Goal: Task Accomplishment & Management: Manage account settings

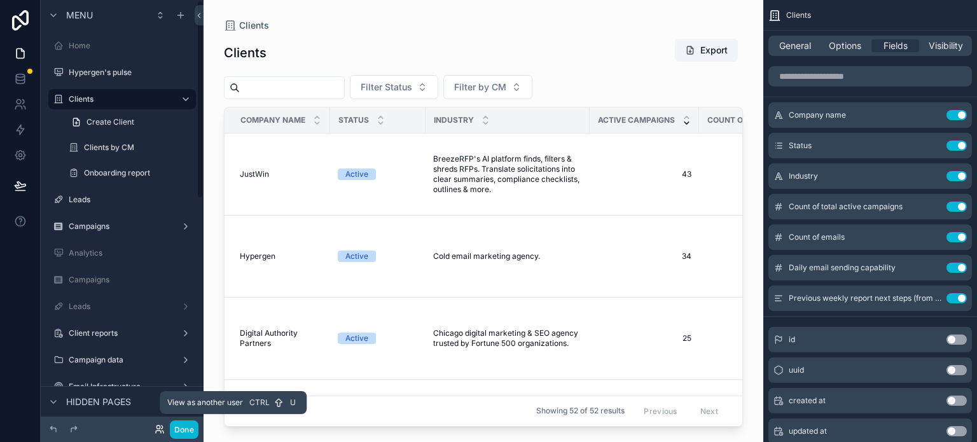
click at [154, 430] on icon at bounding box center [159, 429] width 10 height 10
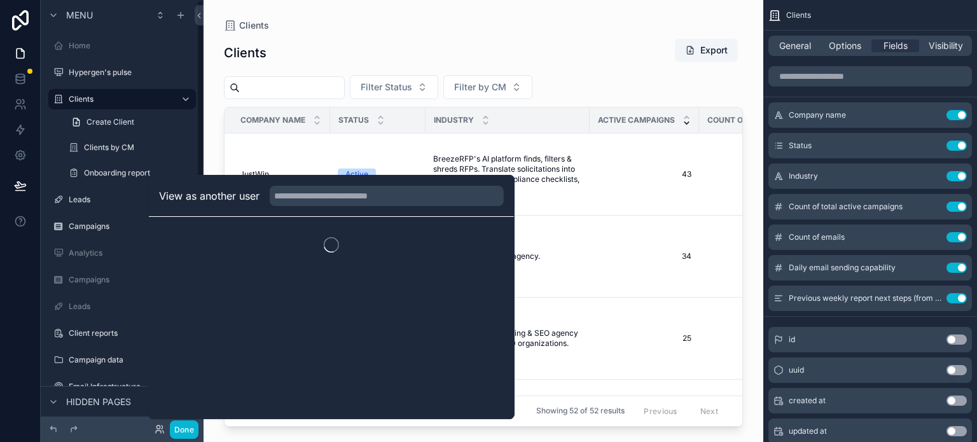
click at [130, 430] on div at bounding box center [97, 429] width 102 height 15
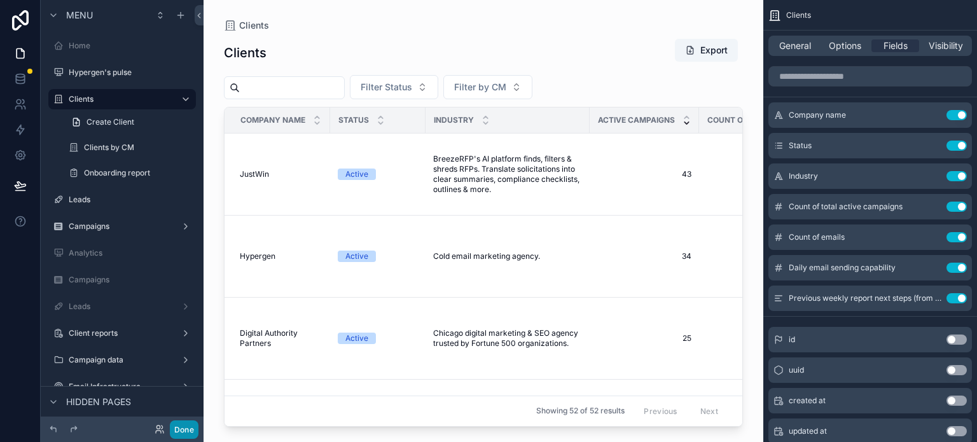
click at [182, 429] on button "Done" at bounding box center [184, 429] width 29 height 18
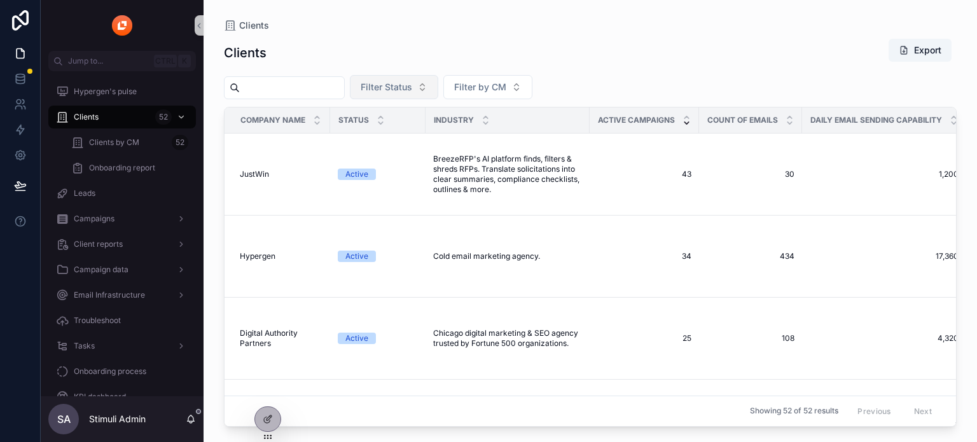
click at [438, 88] on button "Filter Status" at bounding box center [394, 87] width 88 height 24
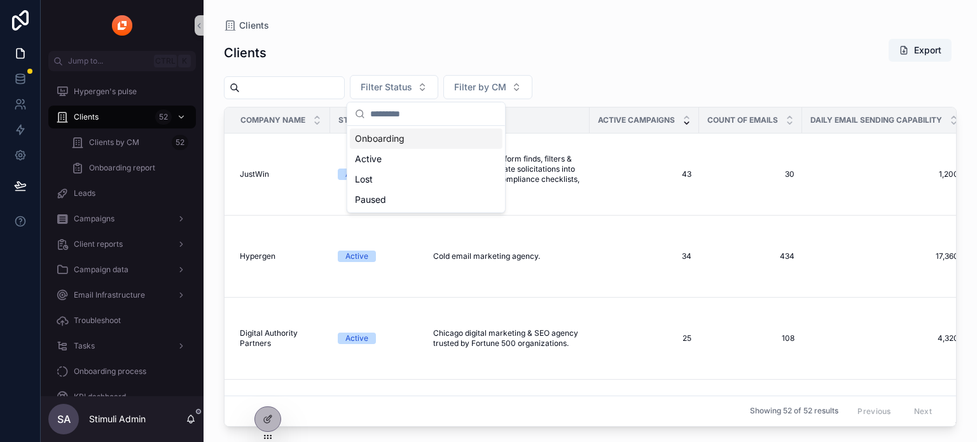
click at [390, 141] on div "Onboarding" at bounding box center [426, 138] width 153 height 20
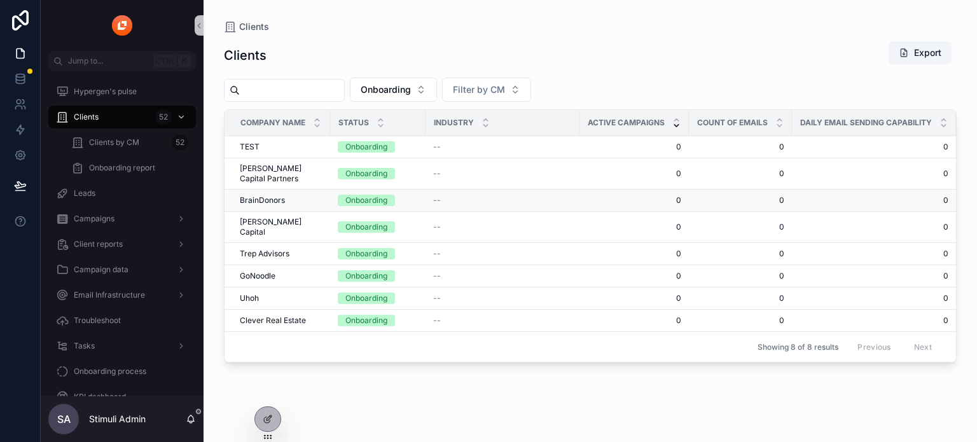
click at [250, 192] on td "BrainDonors BrainDonors" at bounding box center [277, 200] width 106 height 22
click at [252, 196] on span "BrainDonors" at bounding box center [262, 200] width 45 height 10
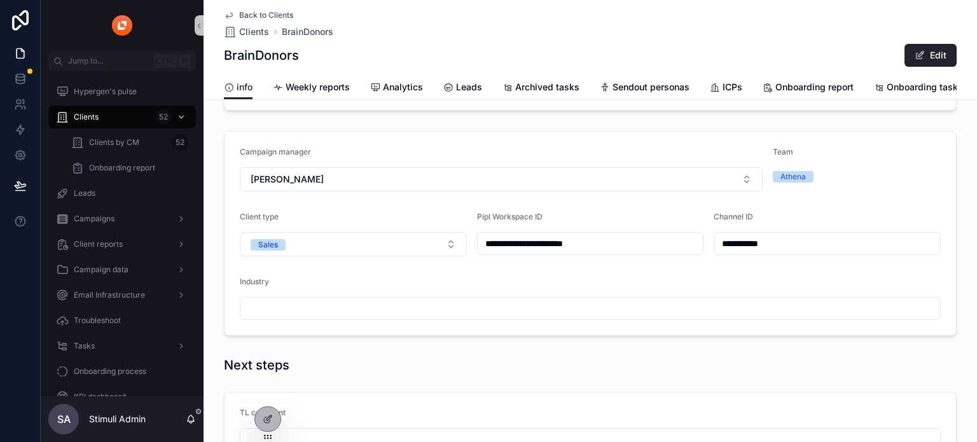
scroll to position [445, 0]
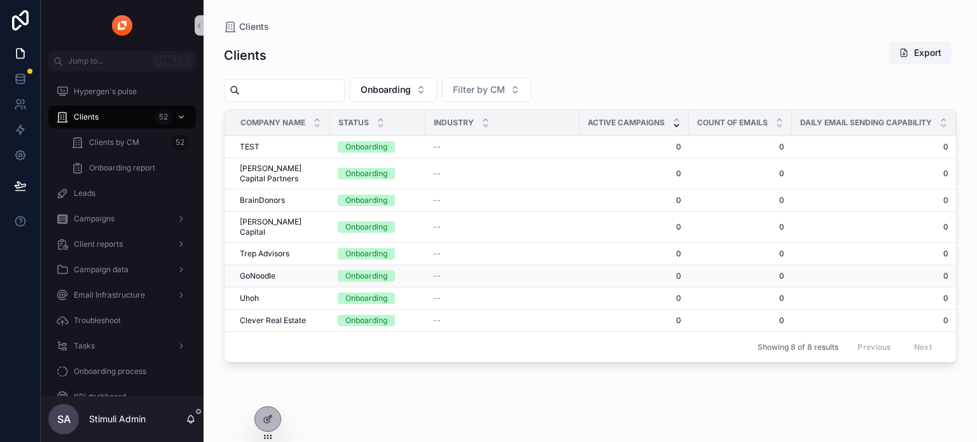
click at [262, 271] on span "GoNoodle" at bounding box center [258, 276] width 36 height 10
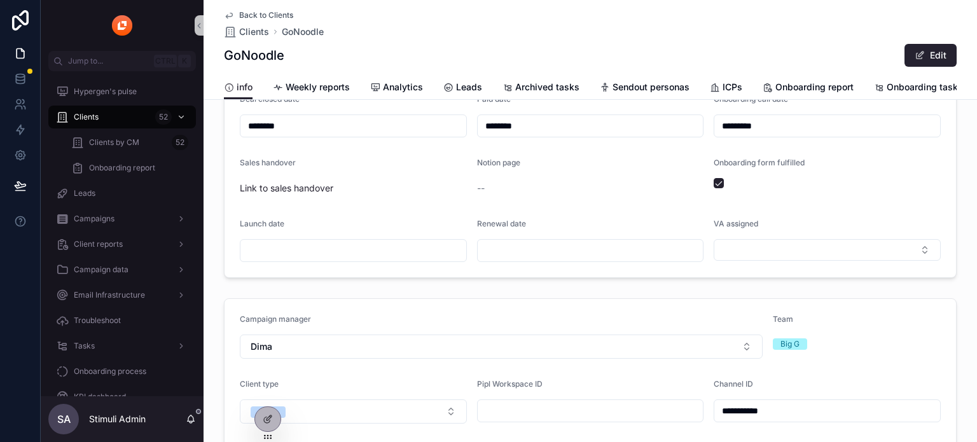
scroll to position [191, 0]
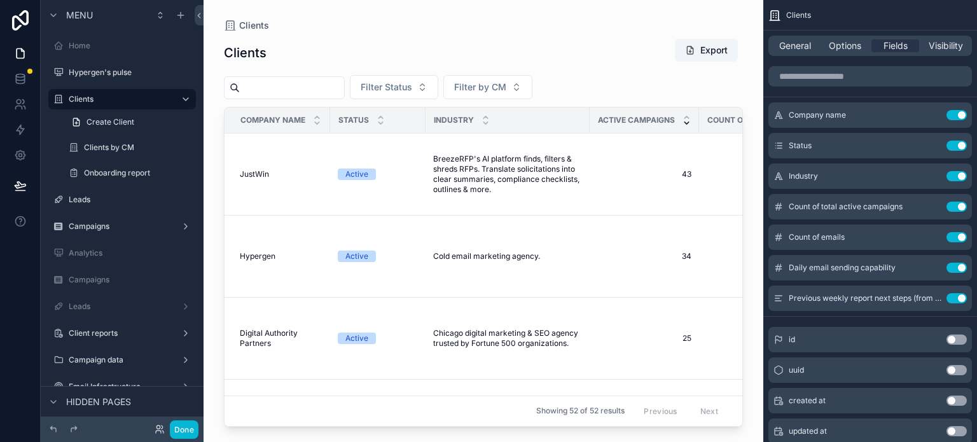
click at [436, 90] on div "scrollable content" at bounding box center [482, 213] width 559 height 427
click at [411, 90] on span "Filter Status" at bounding box center [385, 87] width 51 height 13
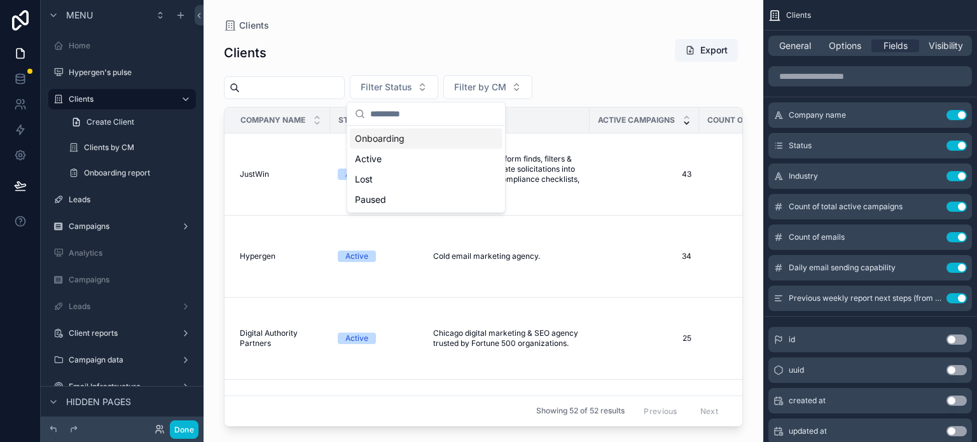
click at [375, 139] on div "Onboarding" at bounding box center [426, 138] width 153 height 20
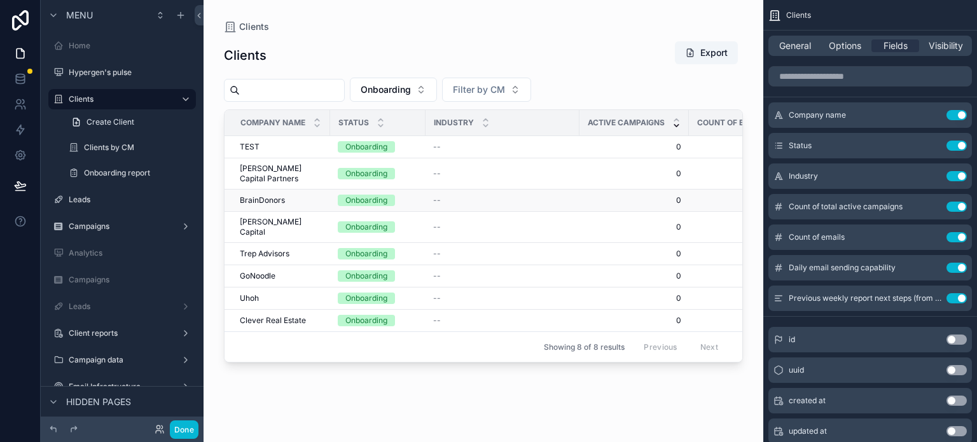
click at [254, 193] on td "BrainDonors BrainDonors" at bounding box center [277, 200] width 106 height 22
click at [256, 198] on span "BrainDonors" at bounding box center [262, 200] width 45 height 10
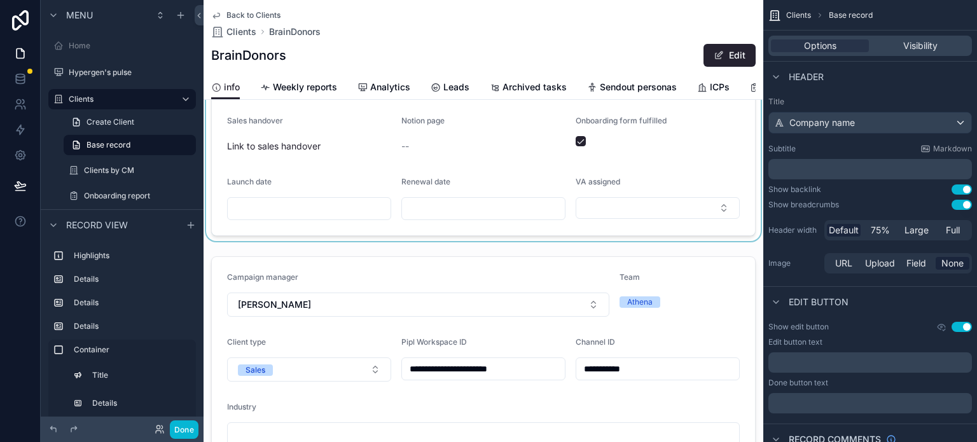
scroll to position [381, 0]
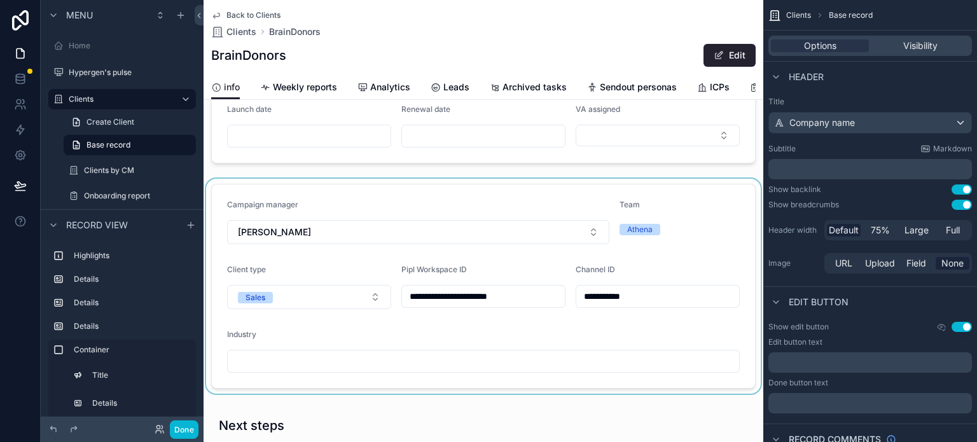
click at [626, 306] on div "scrollable content" at bounding box center [482, 286] width 559 height 215
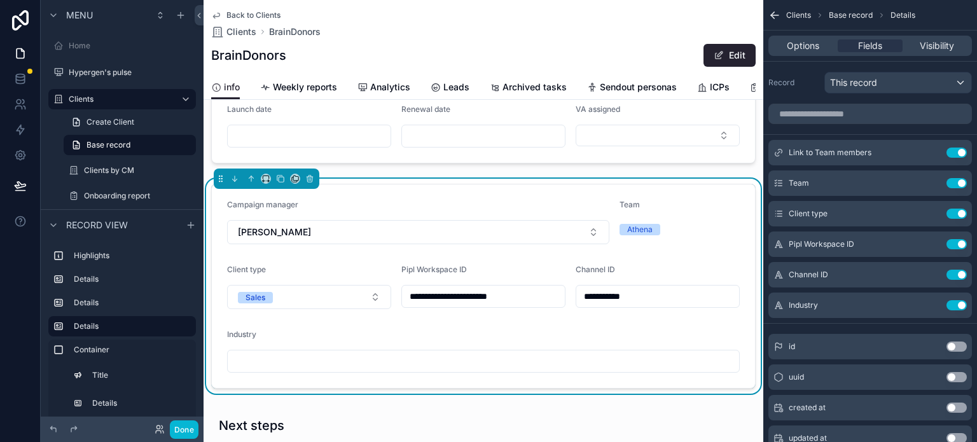
click at [637, 305] on input "**********" at bounding box center [657, 296] width 163 height 18
paste input "scrollable content"
type input "**********"
click at [666, 277] on div "Channel ID" at bounding box center [657, 271] width 164 height 15
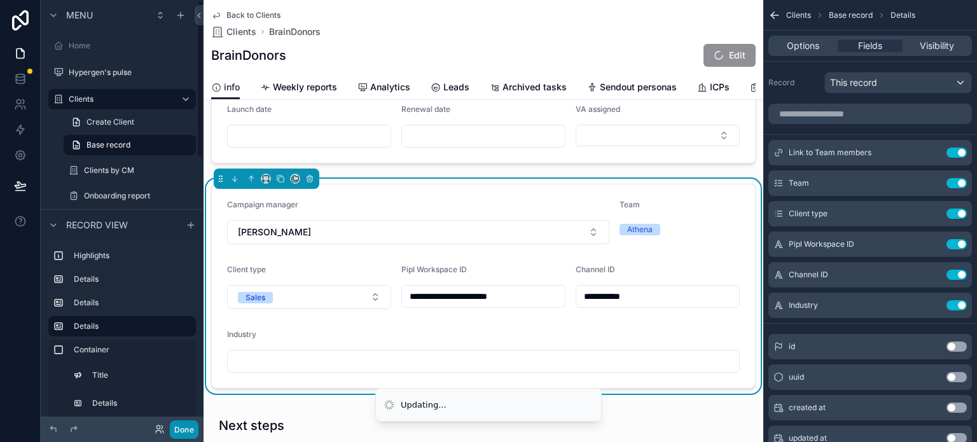
click at [190, 425] on button "Done" at bounding box center [184, 429] width 29 height 18
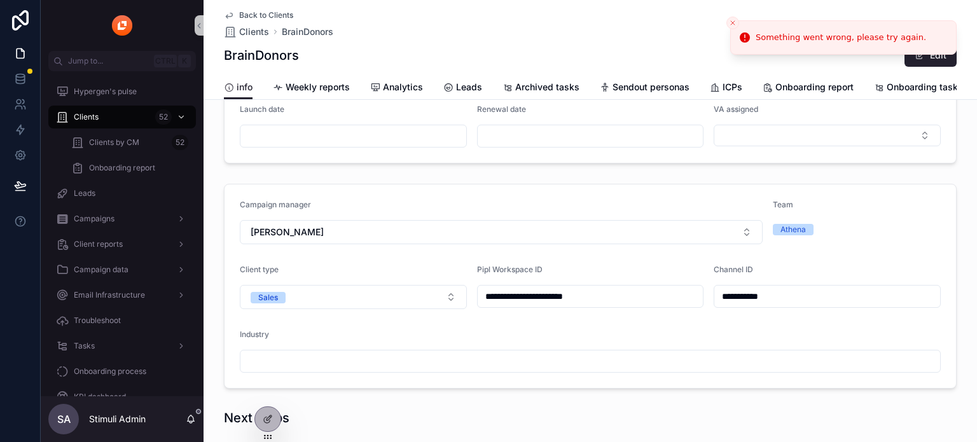
click at [785, 305] on input "**********" at bounding box center [827, 296] width 226 height 18
paste input "scrollable content"
type input "**********"
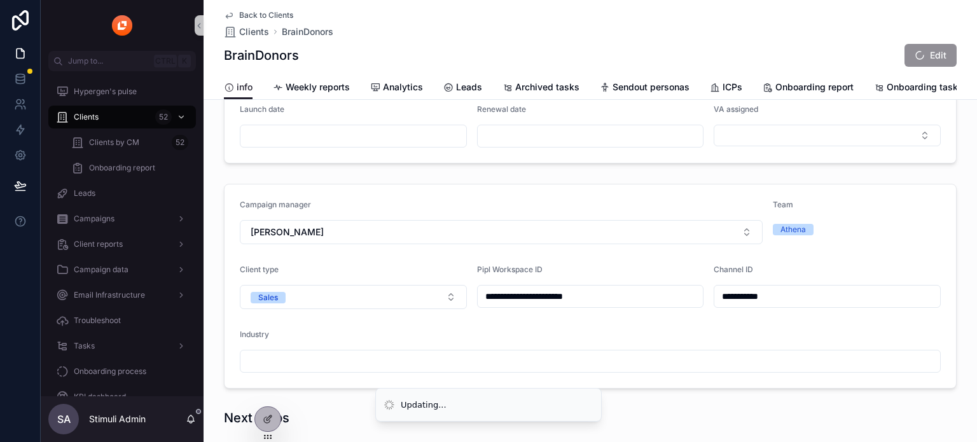
click at [758, 331] on form "**********" at bounding box center [589, 285] width 731 height 203
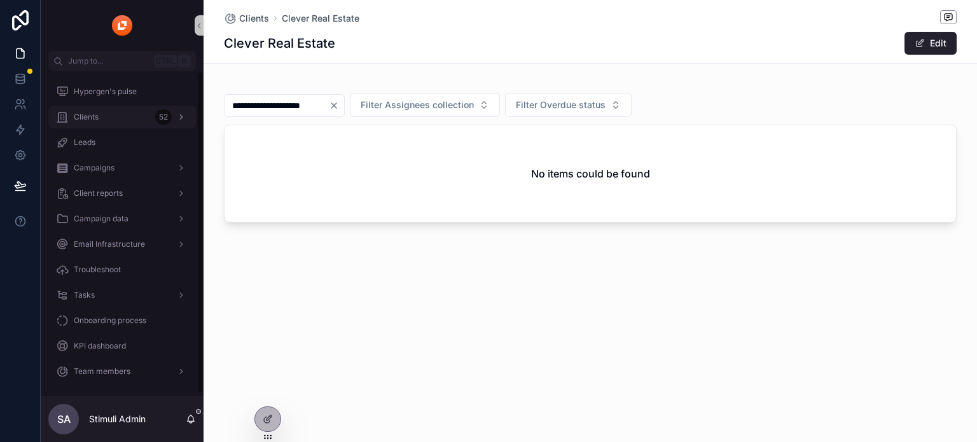
click at [102, 123] on div "Clients 52" at bounding box center [122, 117] width 132 height 20
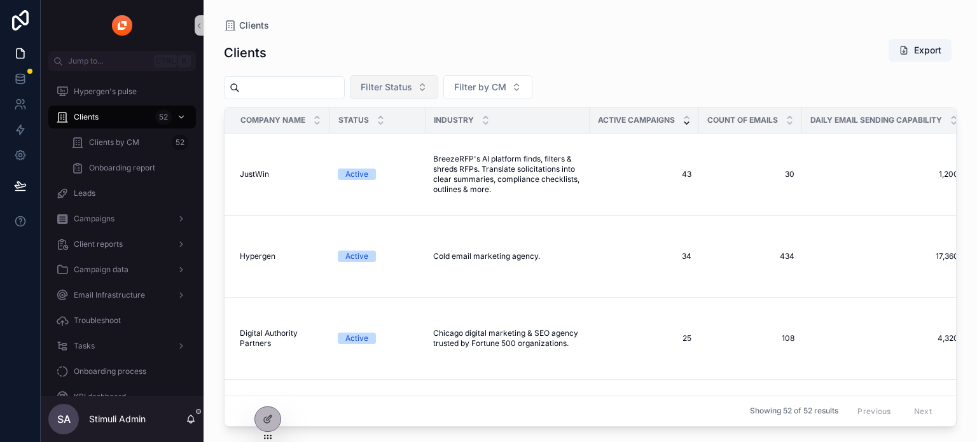
click at [438, 83] on button "Filter Status" at bounding box center [394, 87] width 88 height 24
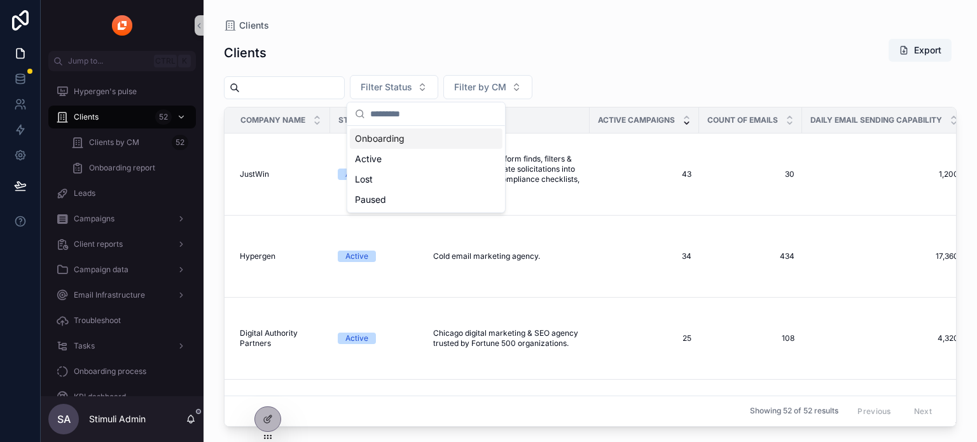
click at [446, 48] on div "Clients Export" at bounding box center [590, 52] width 732 height 29
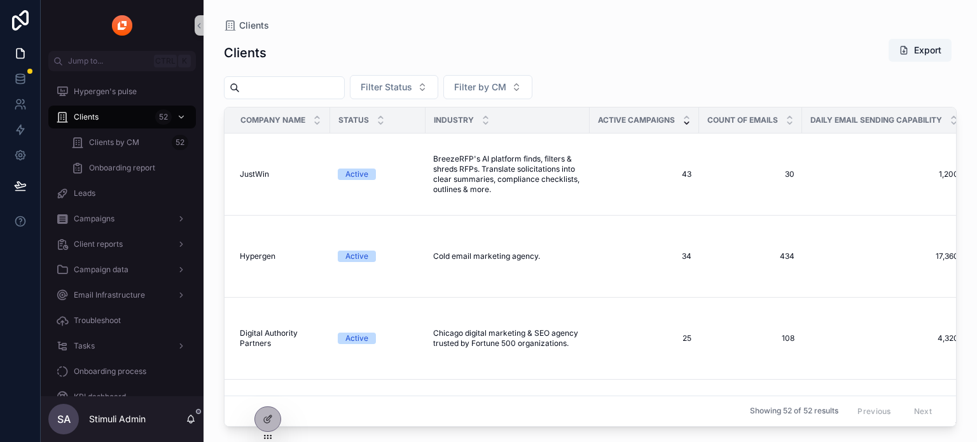
click at [285, 87] on input "scrollable content" at bounding box center [292, 88] width 104 height 18
type input "*"
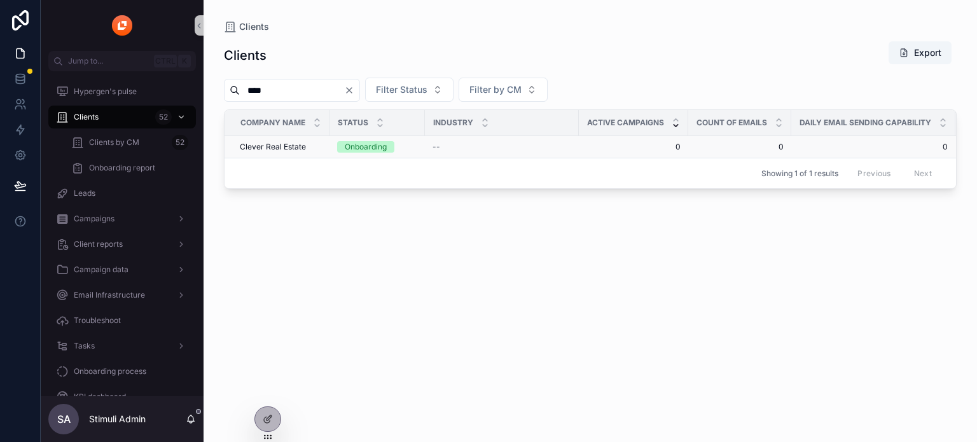
type input "****"
click at [270, 145] on span "Clever Real Estate" at bounding box center [273, 147] width 66 height 10
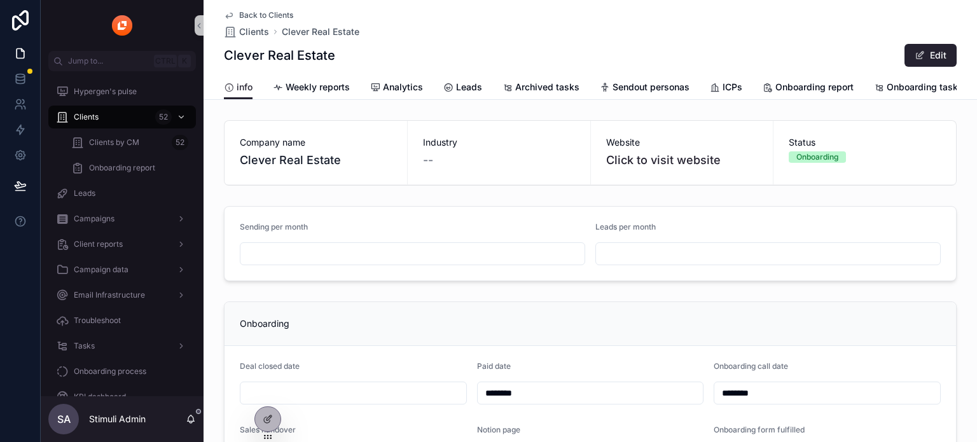
click at [961, 286] on div "Sending per month Leads per month" at bounding box center [589, 243] width 773 height 85
click at [246, 8] on div "Back to Clients Clients Clever Real Estate Clever Real Estate Edit" at bounding box center [590, 37] width 732 height 75
click at [249, 15] on span "Back to Clients" at bounding box center [266, 15] width 54 height 10
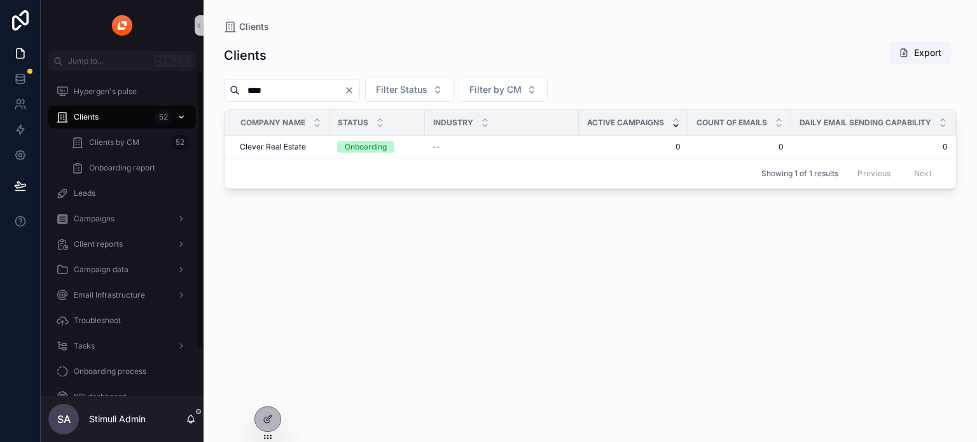
click at [102, 121] on div "Clients 52" at bounding box center [122, 117] width 132 height 20
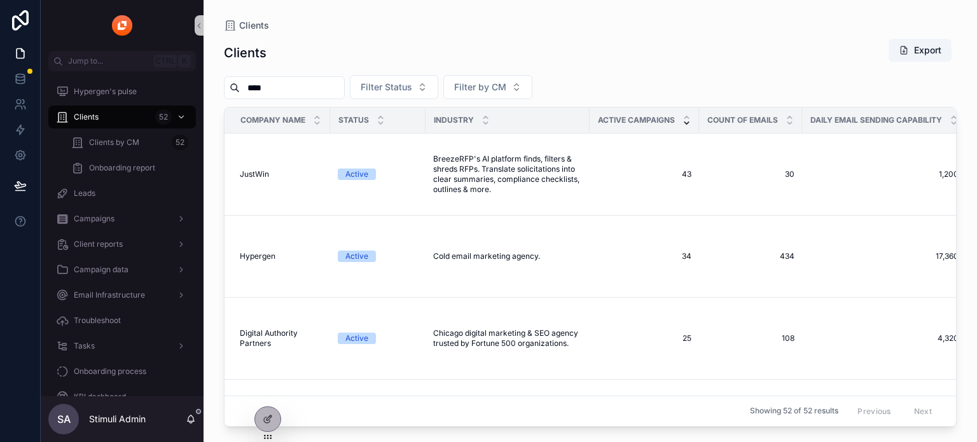
click at [304, 97] on div "****" at bounding box center [284, 87] width 121 height 23
click at [343, 90] on input "****" at bounding box center [292, 88] width 104 height 18
drag, startPoint x: 282, startPoint y: 84, endPoint x: 222, endPoint y: 84, distance: 60.4
click at [226, 84] on div "****" at bounding box center [284, 87] width 121 height 23
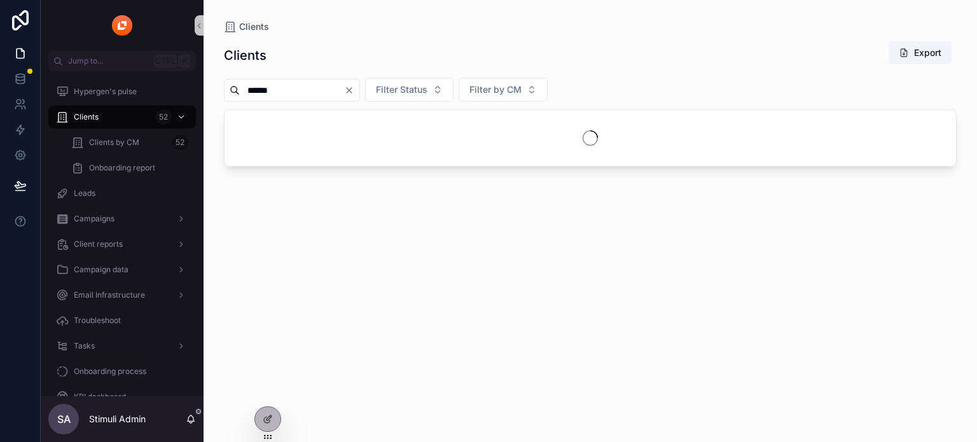
type input "******"
click at [323, 49] on div "Clients Export" at bounding box center [590, 55] width 732 height 29
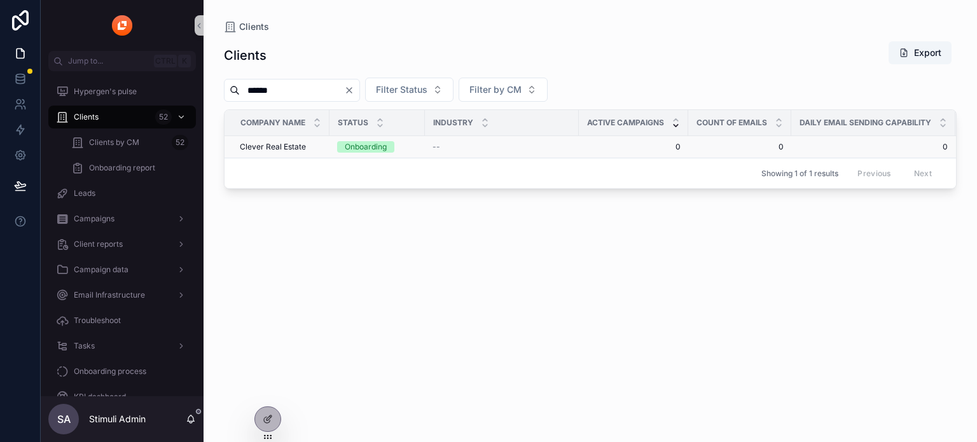
click at [282, 149] on span "Clever Real Estate" at bounding box center [273, 147] width 66 height 10
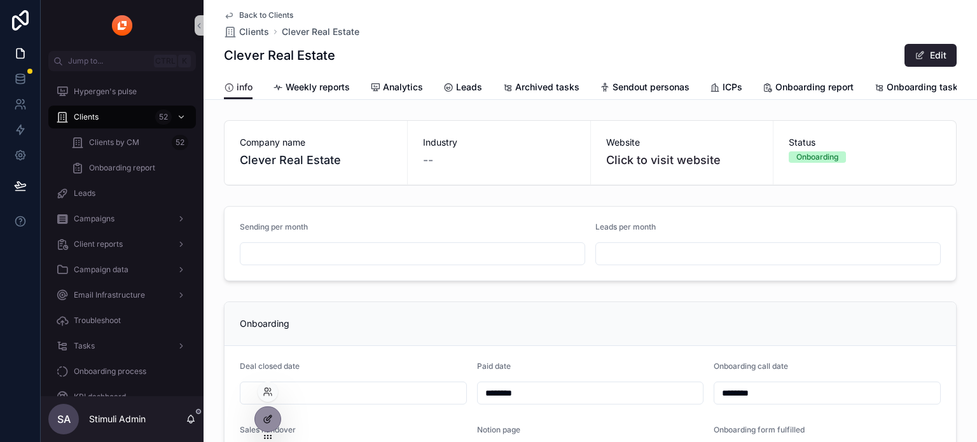
click at [270, 417] on icon at bounding box center [268, 419] width 10 height 10
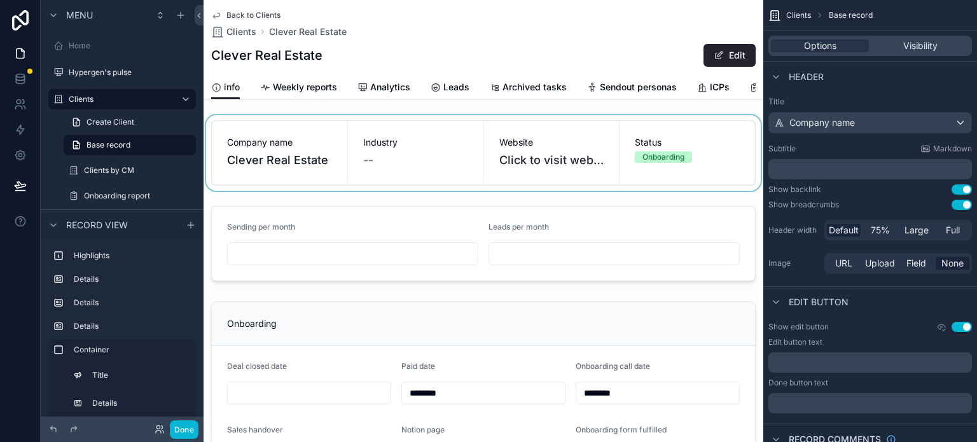
click at [570, 124] on div "scrollable content" at bounding box center [482, 153] width 559 height 76
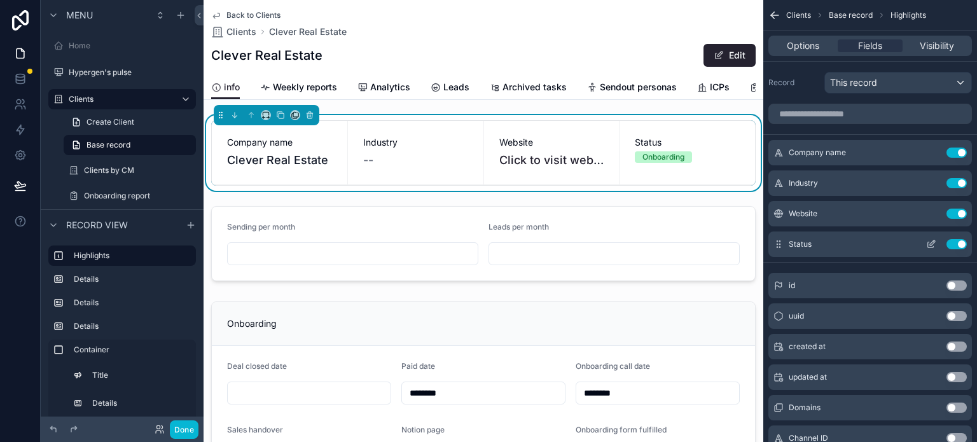
click at [926, 244] on icon "scrollable content" at bounding box center [931, 244] width 10 height 10
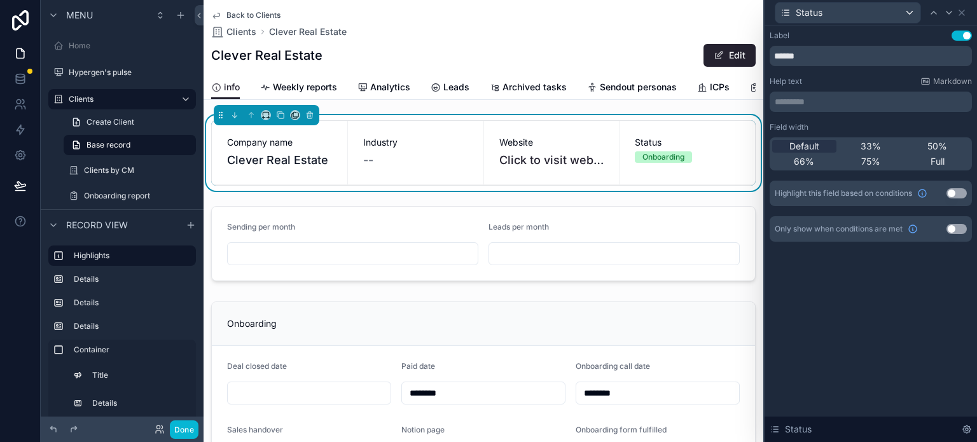
click at [669, 163] on div "Onboarding" at bounding box center [663, 156] width 42 height 11
click at [961, 15] on icon at bounding box center [961, 13] width 10 height 10
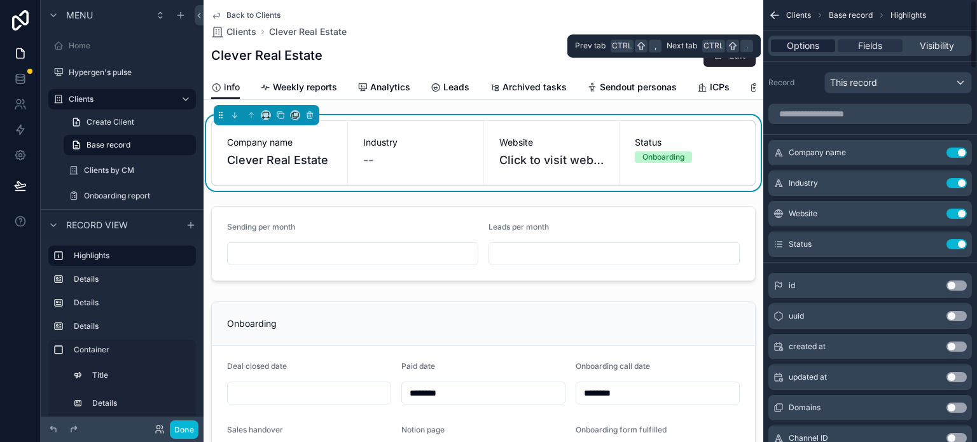
click at [809, 43] on span "Options" at bounding box center [802, 45] width 32 height 13
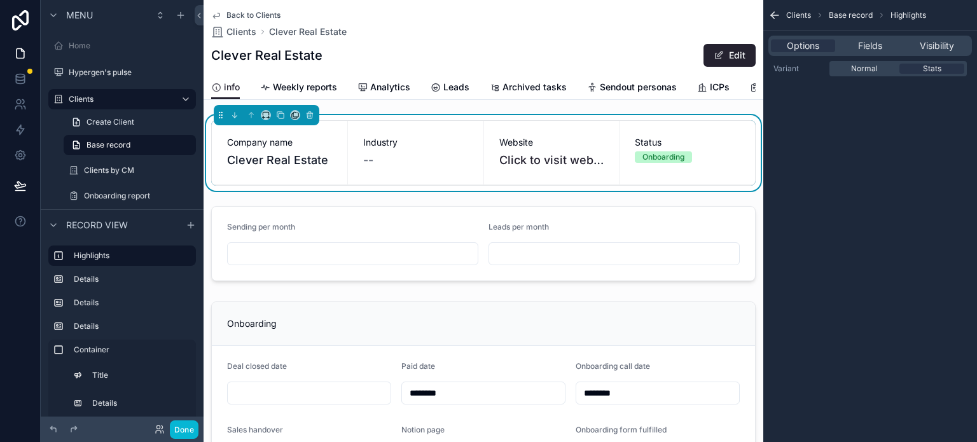
click at [771, 16] on icon "scrollable content" at bounding box center [772, 16] width 3 height 3
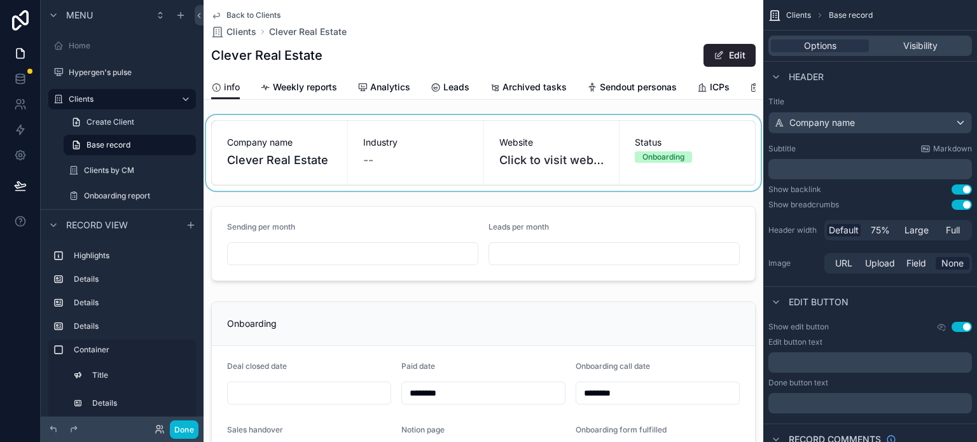
click at [606, 127] on div "scrollable content" at bounding box center [482, 153] width 559 height 76
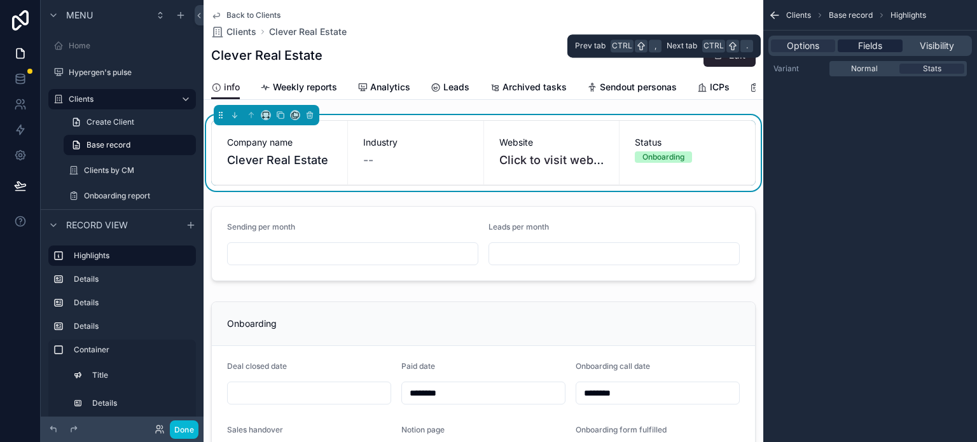
click at [891, 45] on div "Fields" at bounding box center [869, 45] width 64 height 13
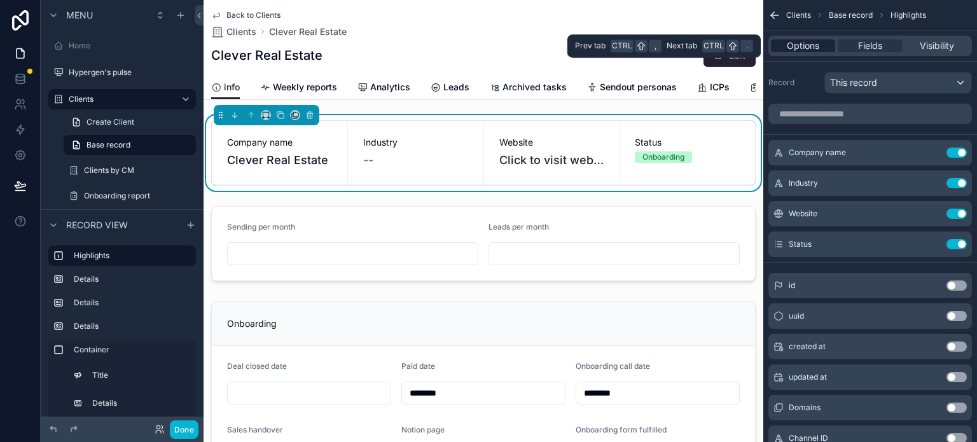
click at [811, 45] on span "Options" at bounding box center [802, 45] width 32 height 13
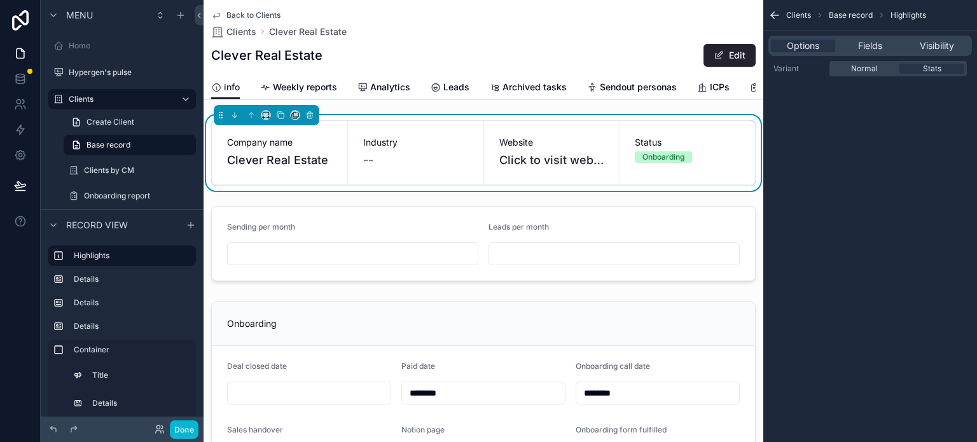
click at [249, 11] on span "Back to Clients" at bounding box center [253, 15] width 54 height 10
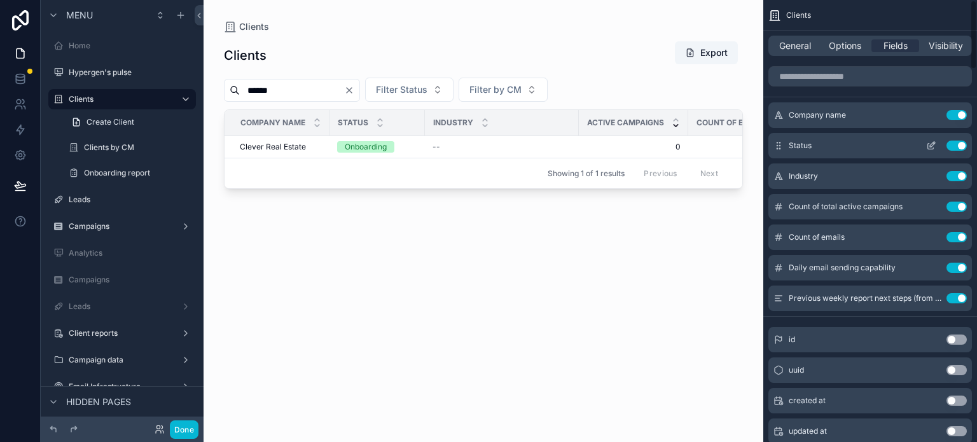
click at [929, 146] on icon "scrollable content" at bounding box center [931, 144] width 5 height 5
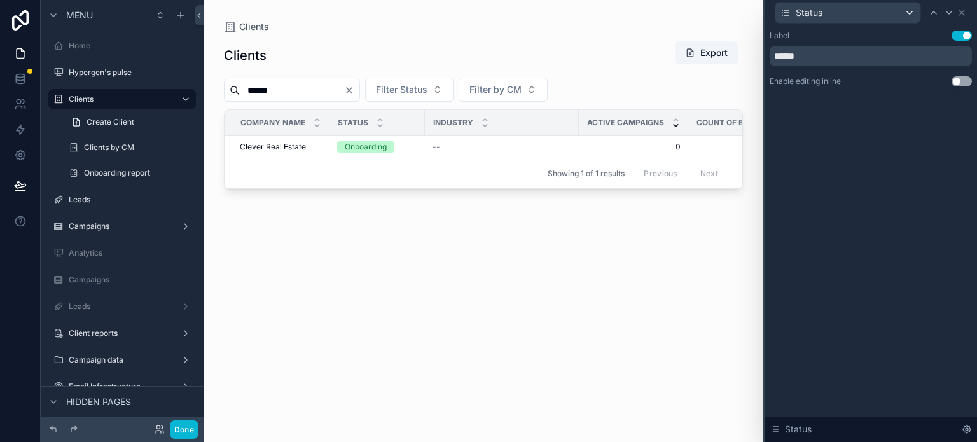
click at [960, 76] on div "Label Use setting ****** Enable editing inline Use setting" at bounding box center [870, 59] width 202 height 56
click at [956, 78] on button "Use setting" at bounding box center [961, 81] width 20 height 10
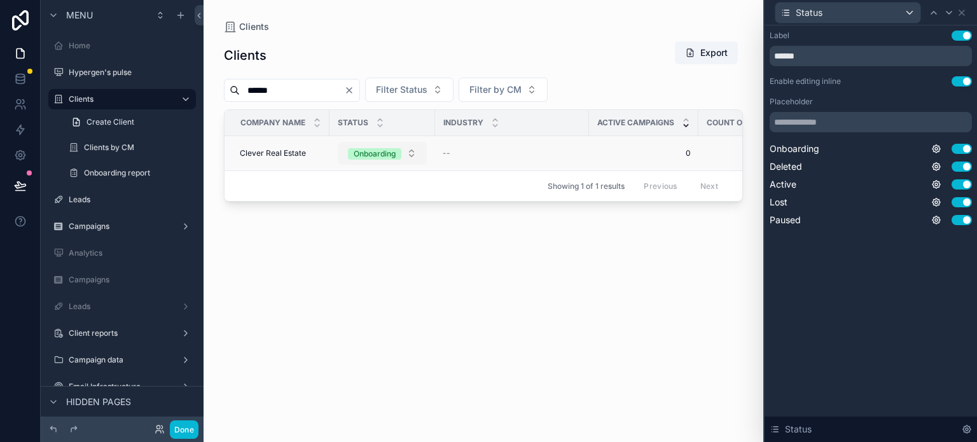
click at [407, 154] on button "Onboarding" at bounding box center [382, 153] width 89 height 23
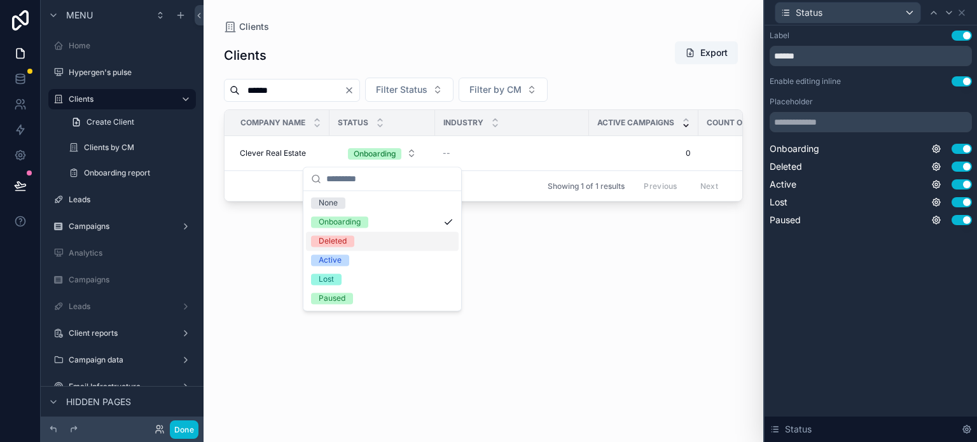
click at [559, 268] on div "Clients Export ****** Filter Status Filter by CM Company name Status Industry A…" at bounding box center [483, 230] width 519 height 394
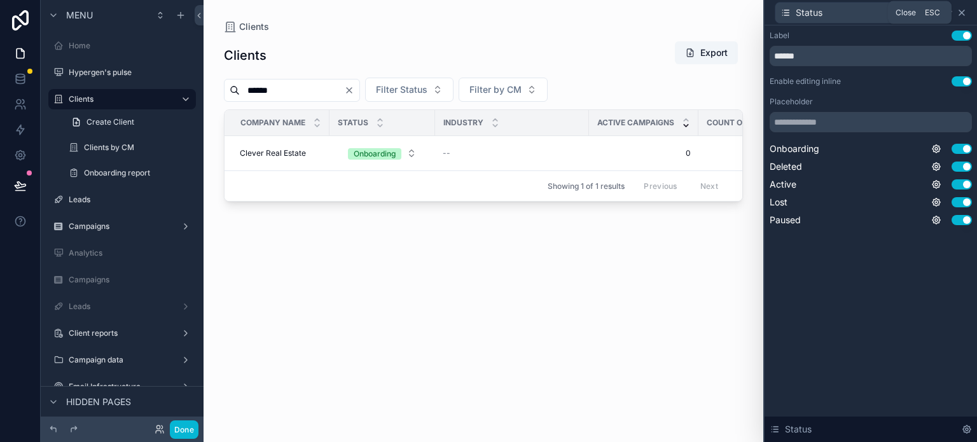
click at [964, 11] on icon at bounding box center [961, 13] width 10 height 10
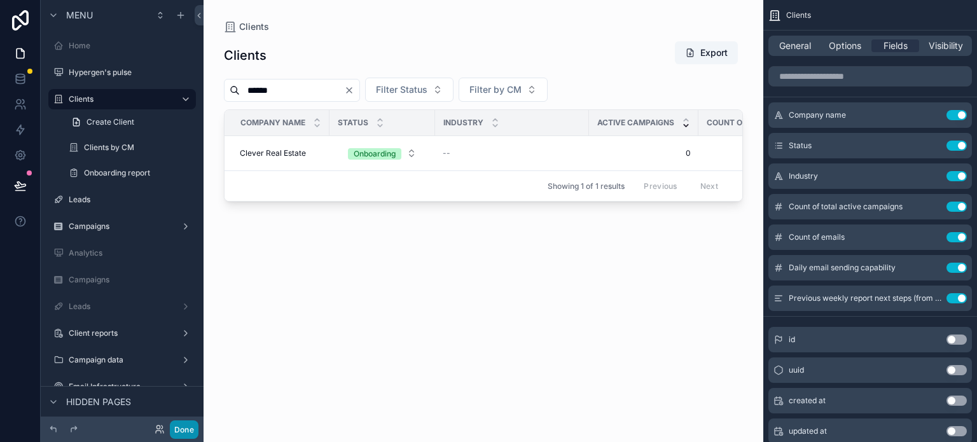
click at [195, 427] on button "Done" at bounding box center [184, 429] width 29 height 18
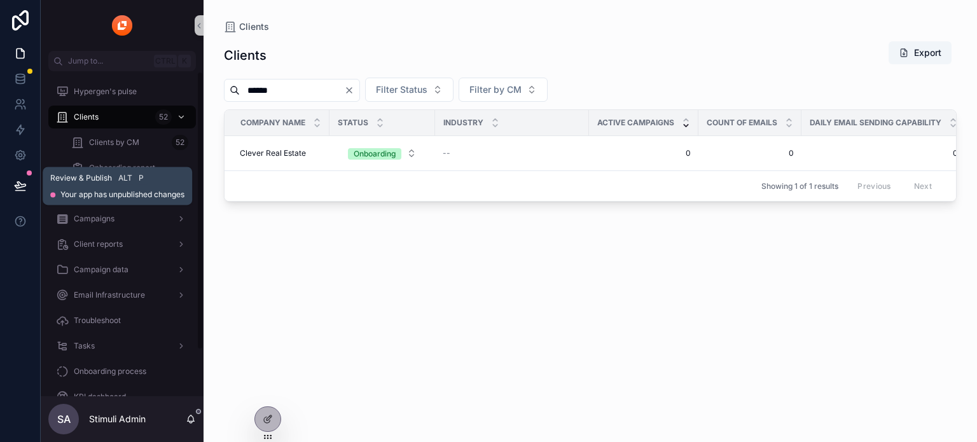
click at [15, 184] on button at bounding box center [20, 186] width 28 height 36
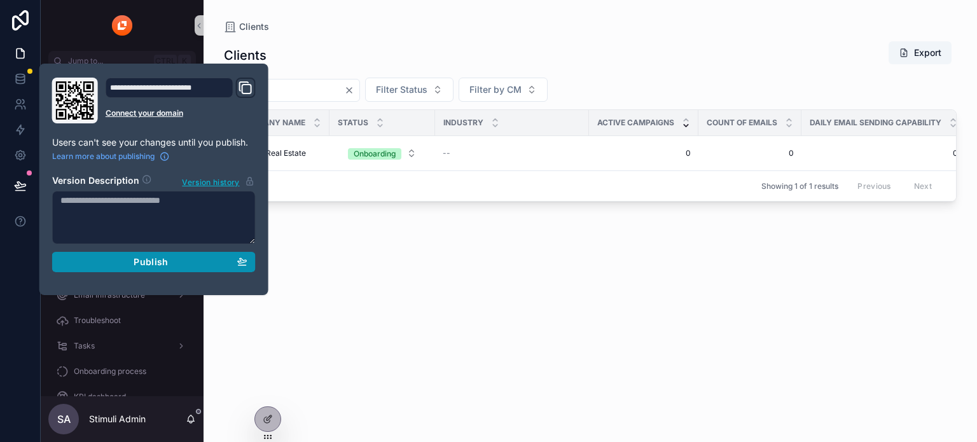
click at [183, 263] on div "Publish" at bounding box center [153, 261] width 187 height 11
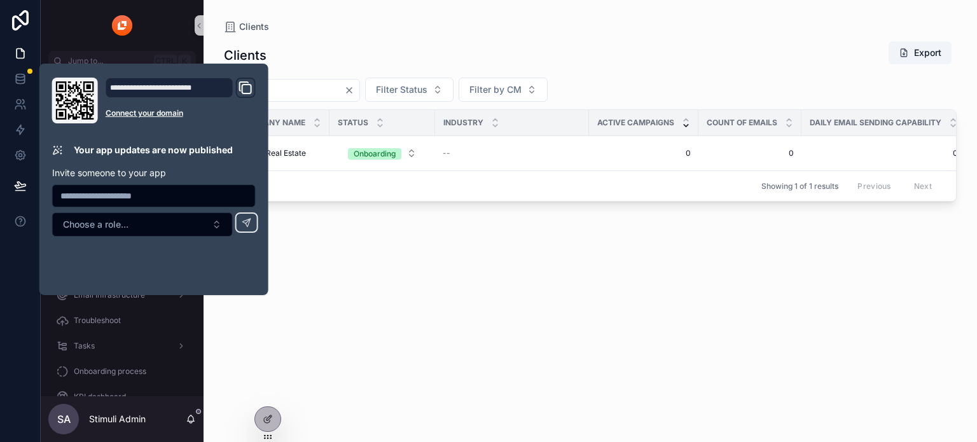
click at [442, 264] on div "Clients Export ****** Filter Status Filter by CM Company name Status Industry A…" at bounding box center [590, 230] width 732 height 394
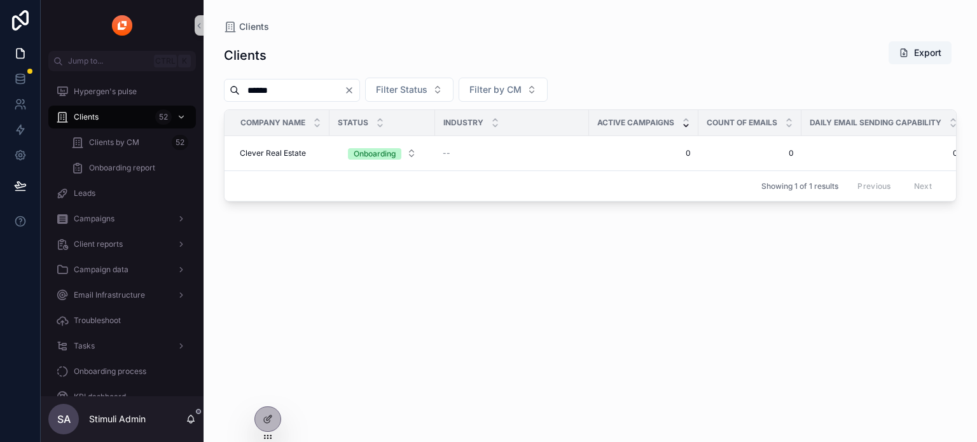
click at [929, 291] on div "Clients Export ****** Filter Status Filter by CM Company name Status Industry A…" at bounding box center [590, 230] width 732 height 394
click at [352, 89] on icon "Clear" at bounding box center [348, 90] width 5 height 5
click at [412, 88] on span "Filter Status" at bounding box center [385, 89] width 51 height 13
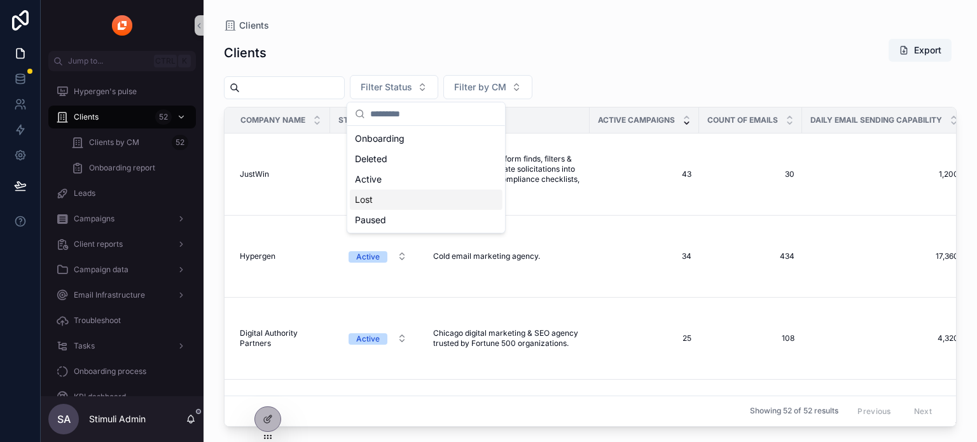
click at [381, 199] on div "Lost" at bounding box center [426, 199] width 153 height 20
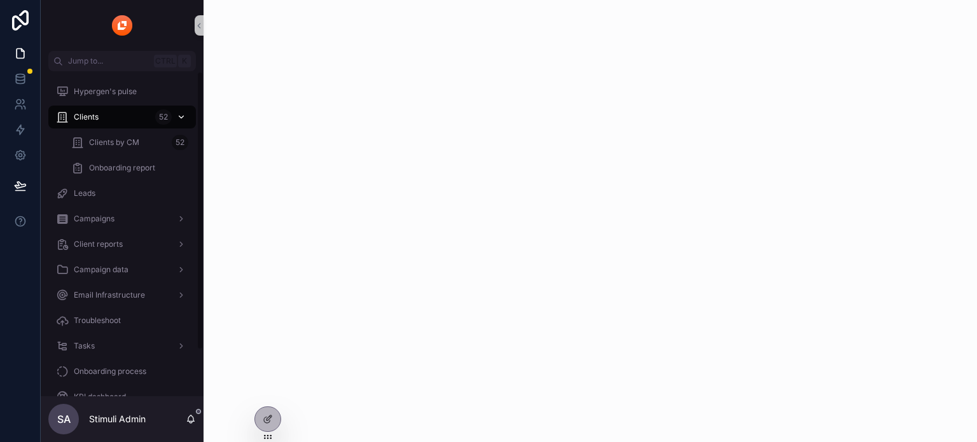
click at [88, 119] on span "Clients" at bounding box center [86, 117] width 25 height 10
click at [99, 141] on span "Clients by CM" at bounding box center [114, 142] width 50 height 10
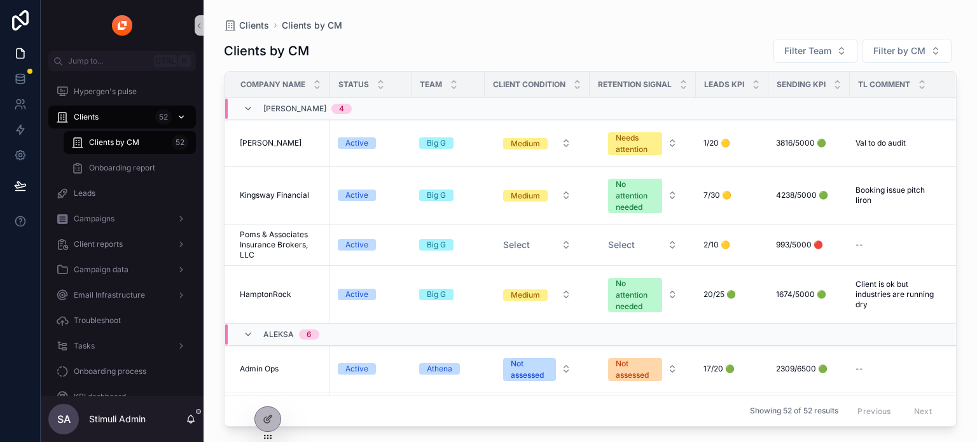
click at [107, 116] on div "Clients 52" at bounding box center [122, 117] width 132 height 20
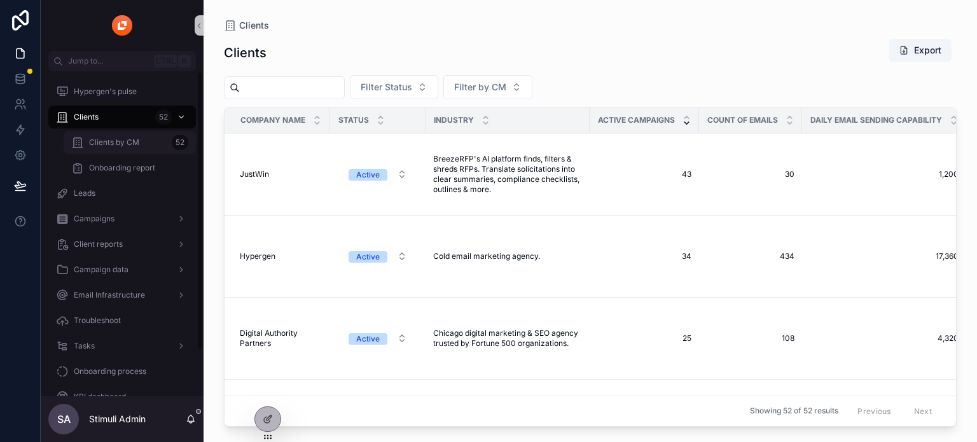
click at [121, 140] on span "Clients by CM" at bounding box center [114, 142] width 50 height 10
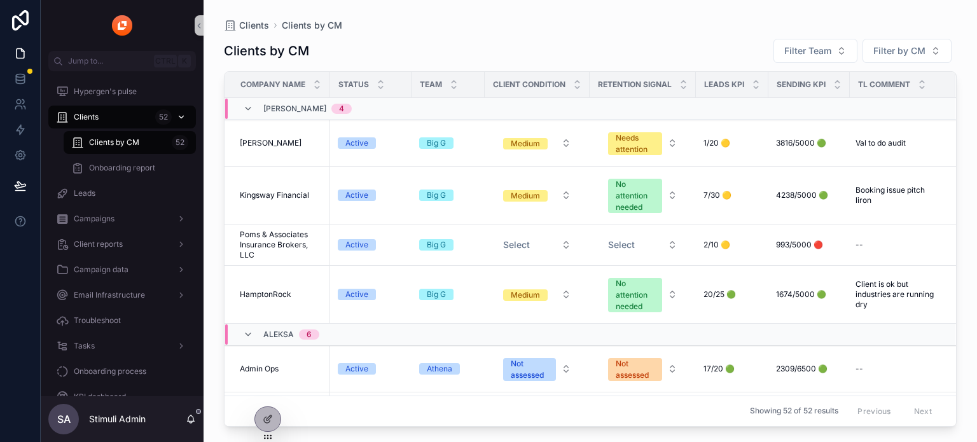
click at [106, 125] on div "Clients 52" at bounding box center [122, 117] width 132 height 20
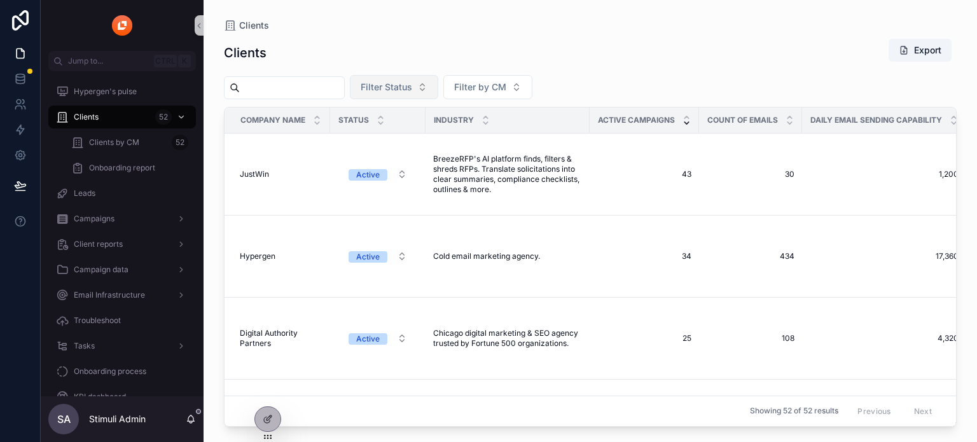
click at [402, 89] on span "Filter Status" at bounding box center [385, 87] width 51 height 13
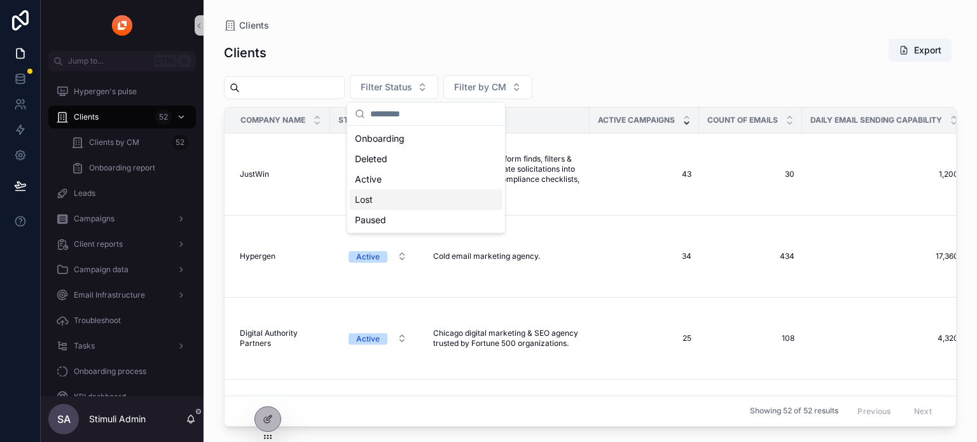
click at [381, 200] on div "Lost" at bounding box center [426, 199] width 153 height 20
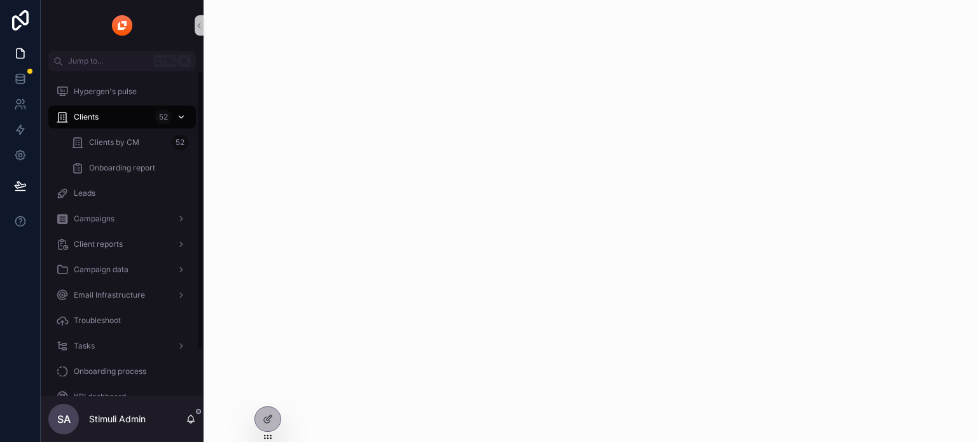
click at [102, 116] on div "Clients 52" at bounding box center [122, 117] width 132 height 20
click at [200, 27] on icon "scrollable content" at bounding box center [199, 26] width 9 height 10
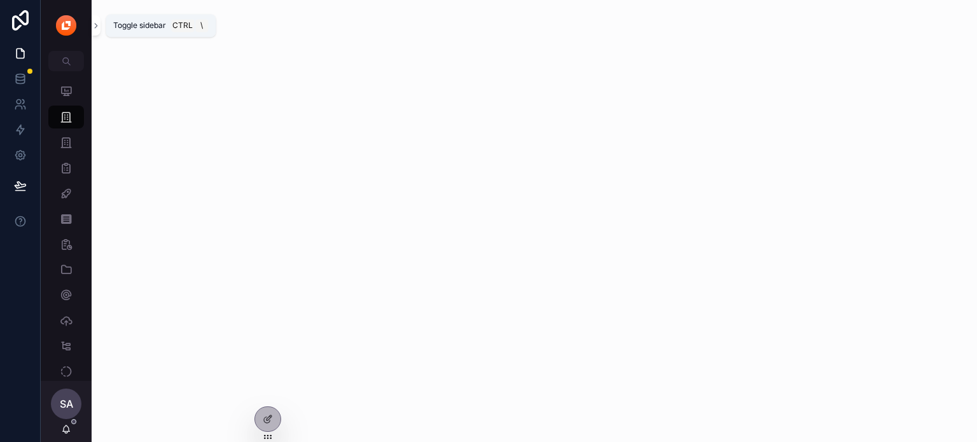
click at [100, 24] on div "scrollable content" at bounding box center [534, 221] width 885 height 442
click at [97, 24] on icon "scrollable content" at bounding box center [96, 26] width 9 height 10
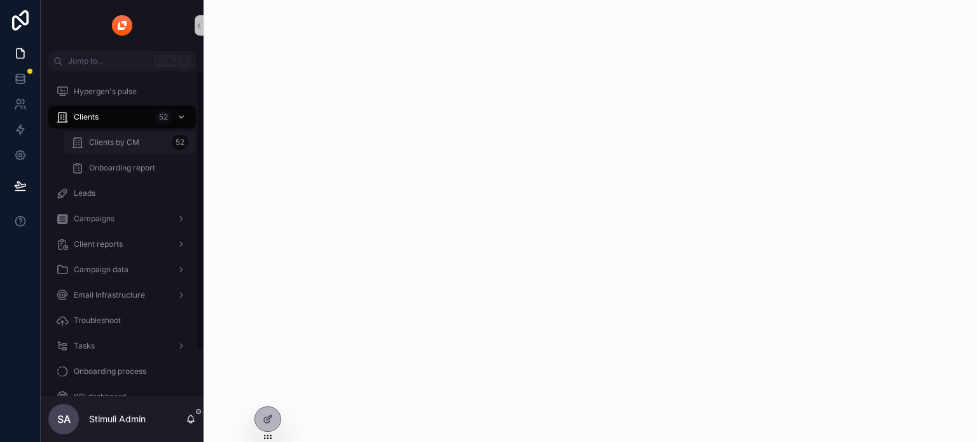
click at [130, 144] on span "Clients by CM" at bounding box center [114, 142] width 50 height 10
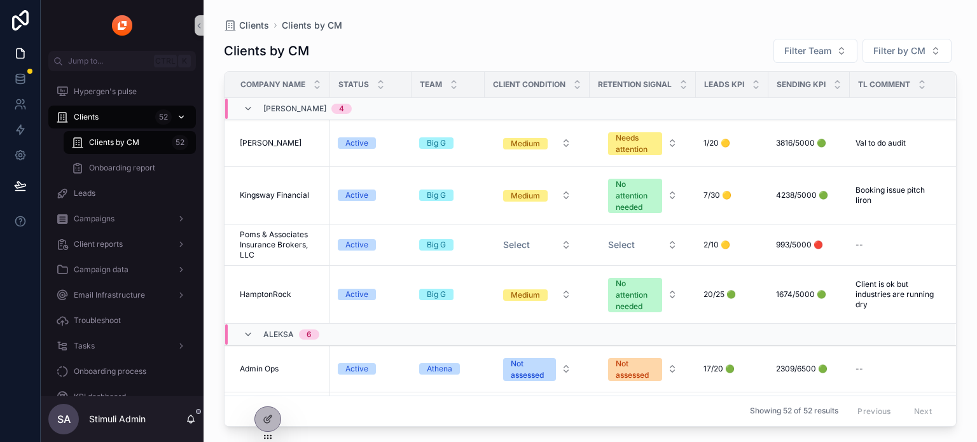
click at [115, 124] on div "Clients 52" at bounding box center [122, 117] width 132 height 20
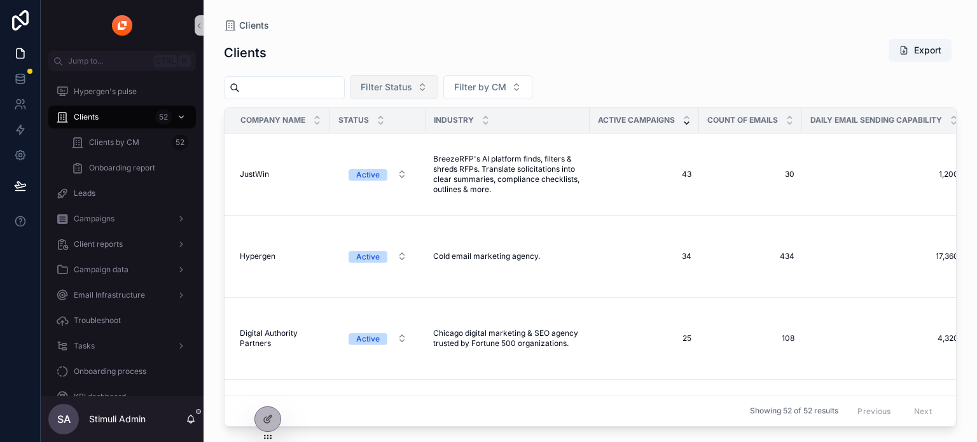
click at [411, 91] on span "Filter Status" at bounding box center [385, 87] width 51 height 13
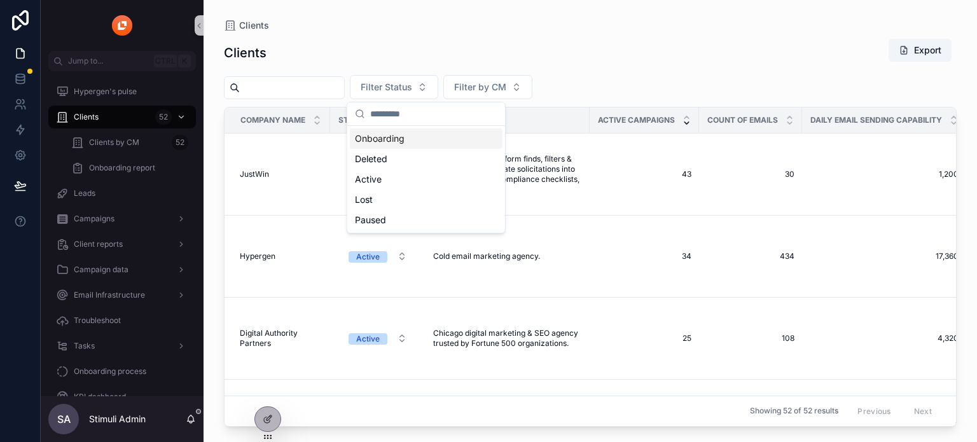
click at [399, 144] on div "Onboarding" at bounding box center [426, 138] width 153 height 20
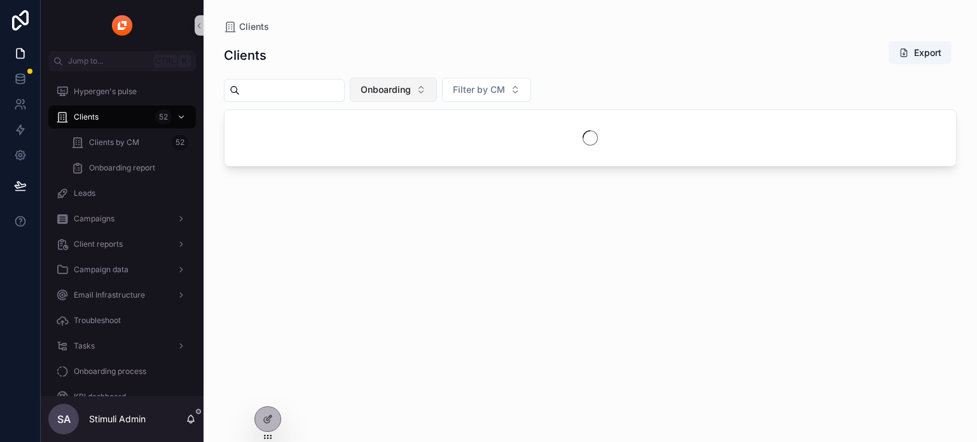
click at [411, 93] on span "Onboarding" at bounding box center [385, 89] width 50 height 13
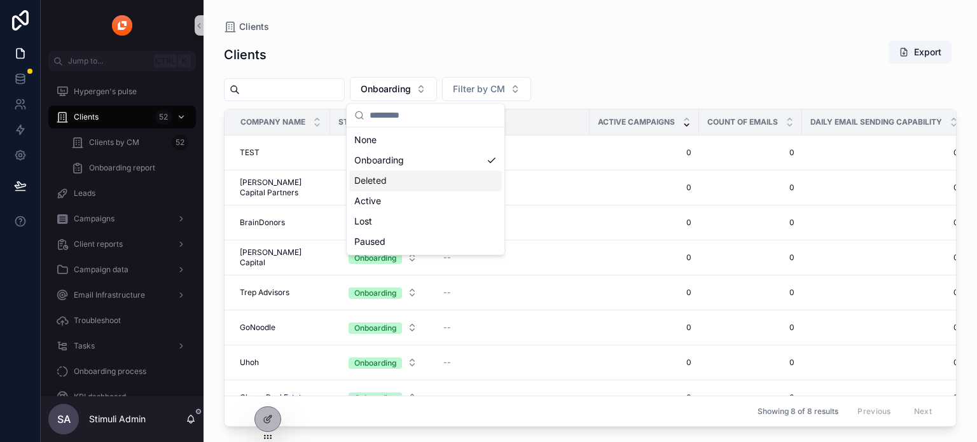
click at [369, 182] on div "Deleted" at bounding box center [425, 180] width 153 height 20
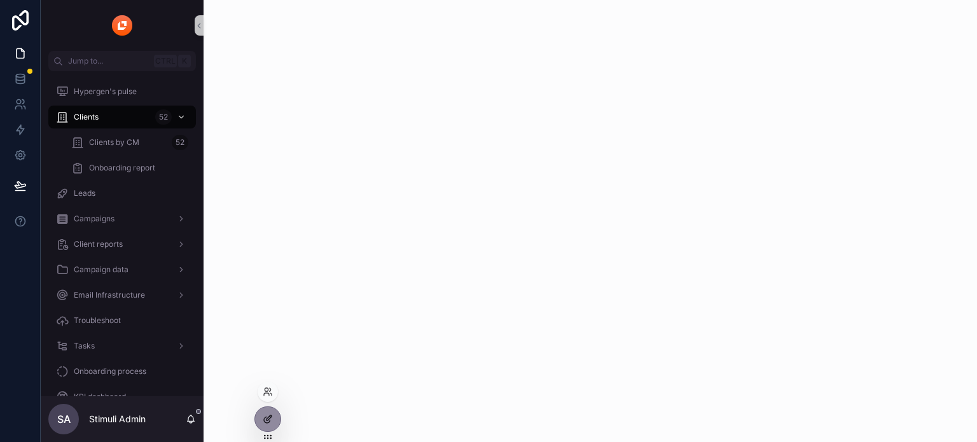
click at [268, 422] on icon at bounding box center [268, 419] width 10 height 10
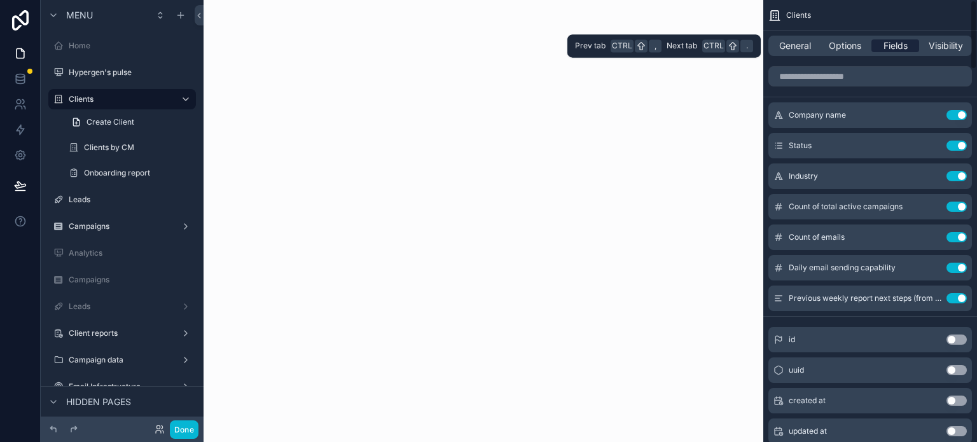
click at [883, 45] on span "Fields" at bounding box center [895, 45] width 24 height 13
click at [949, 45] on span "Visibility" at bounding box center [945, 45] width 34 height 13
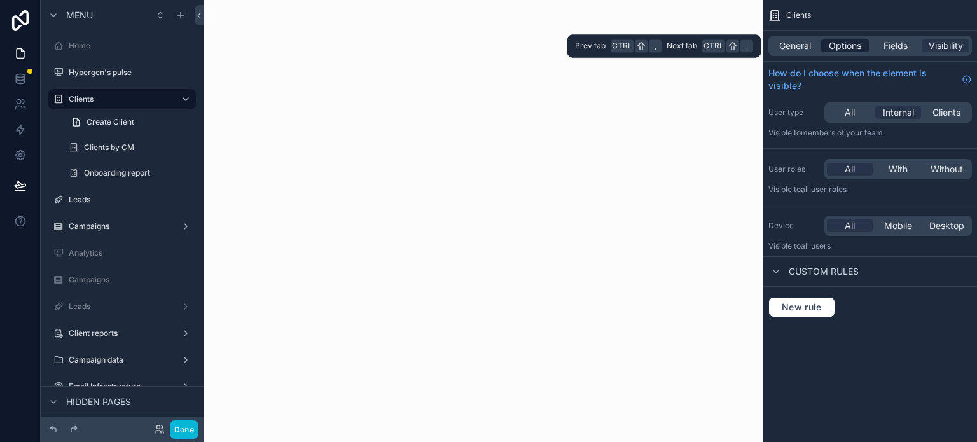
click at [837, 48] on span "Options" at bounding box center [844, 45] width 32 height 13
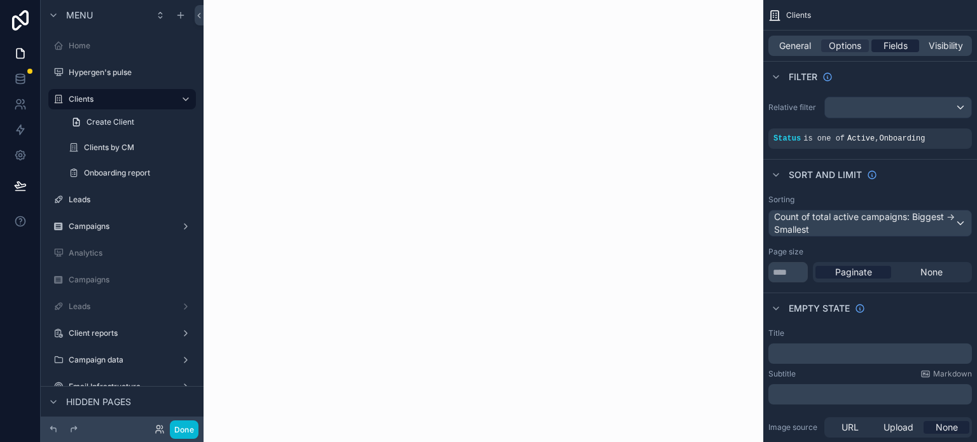
click at [894, 45] on span "Fields" at bounding box center [895, 45] width 24 height 13
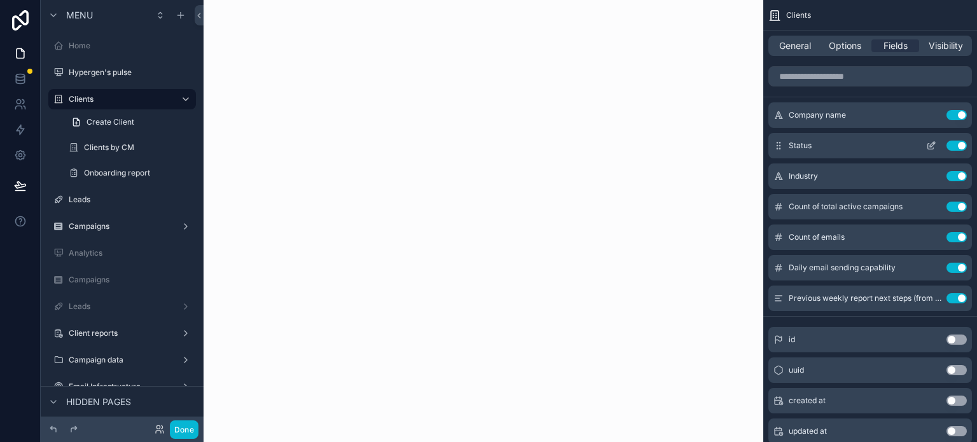
click at [931, 146] on icon "scrollable content" at bounding box center [931, 146] width 10 height 10
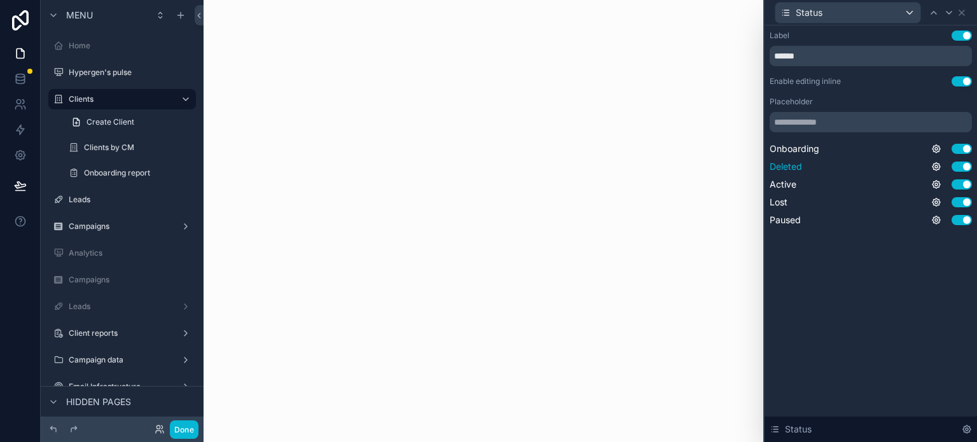
click at [964, 165] on button "Use setting" at bounding box center [961, 166] width 20 height 10
click at [960, 203] on button "Use setting" at bounding box center [961, 202] width 20 height 10
click at [961, 220] on button "Use setting" at bounding box center [961, 220] width 20 height 10
click at [959, 10] on icon at bounding box center [961, 13] width 10 height 10
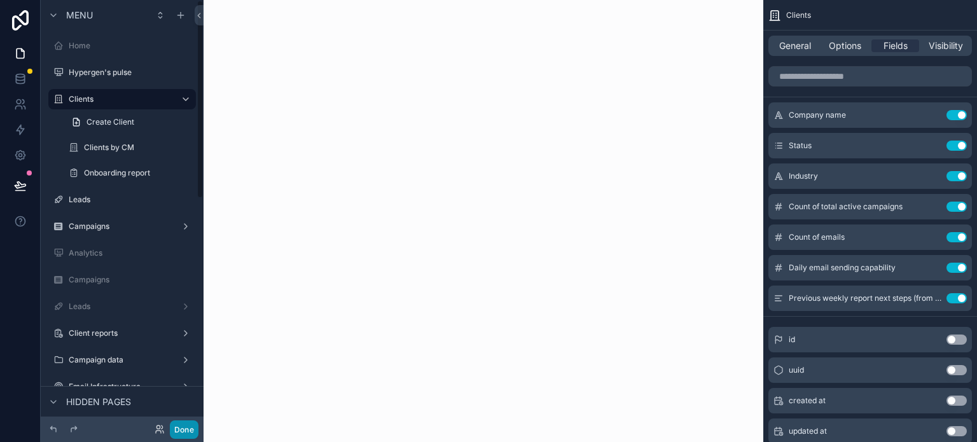
click at [191, 430] on button "Done" at bounding box center [184, 429] width 29 height 18
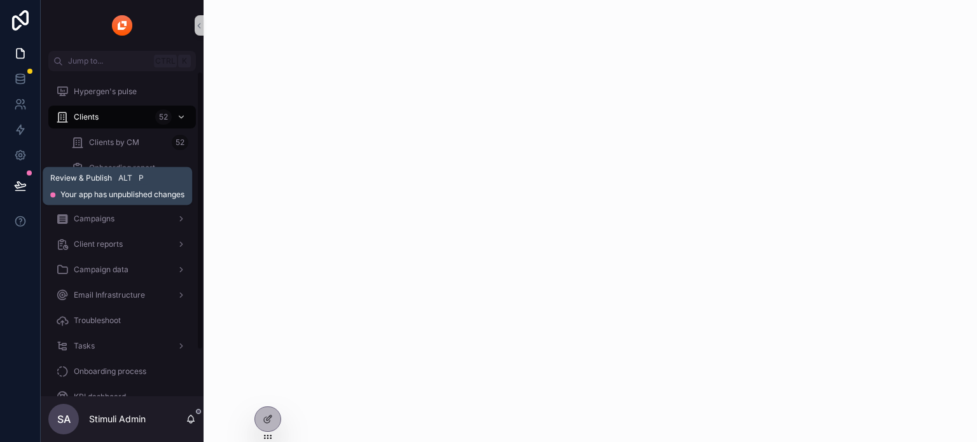
click at [18, 185] on icon at bounding box center [20, 185] width 11 height 6
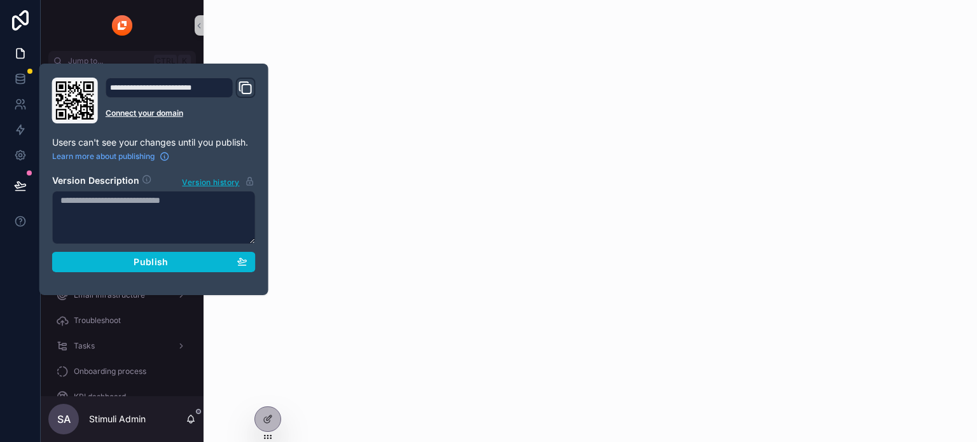
click at [210, 282] on div "**********" at bounding box center [153, 179] width 229 height 231
click at [210, 268] on button "Publish" at bounding box center [153, 262] width 203 height 20
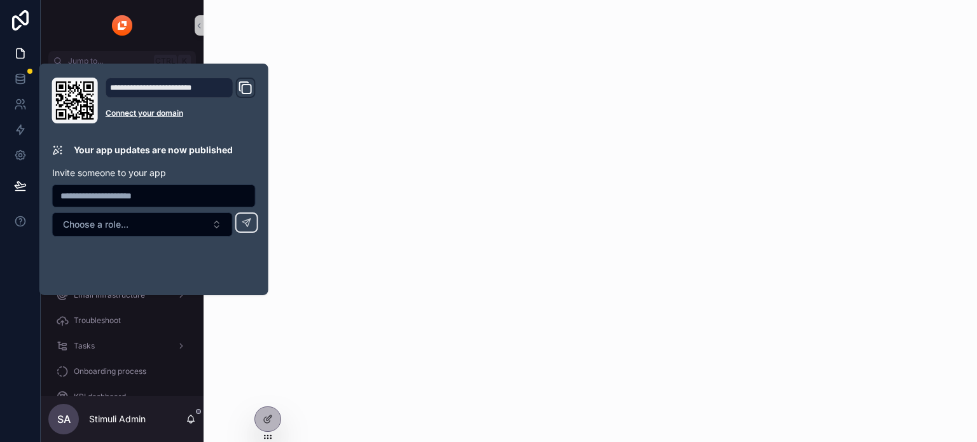
click at [345, 231] on div "scrollable content" at bounding box center [589, 221] width 773 height 442
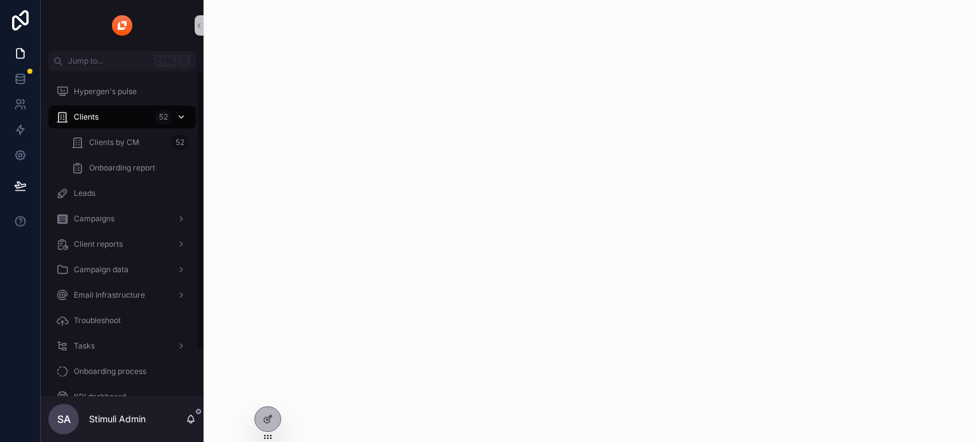
click at [107, 109] on div "Clients 52" at bounding box center [122, 117] width 132 height 20
click at [116, 142] on span "Clients by CM" at bounding box center [114, 142] width 50 height 10
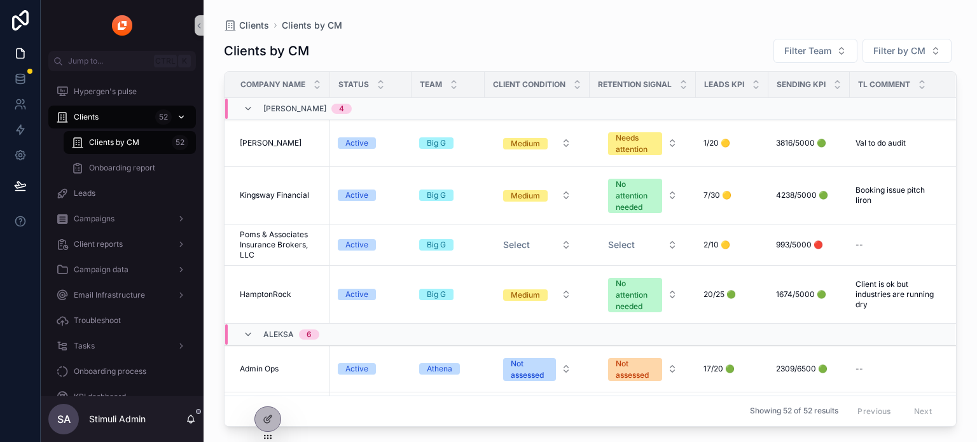
click at [108, 117] on div "Clients 52" at bounding box center [122, 117] width 132 height 20
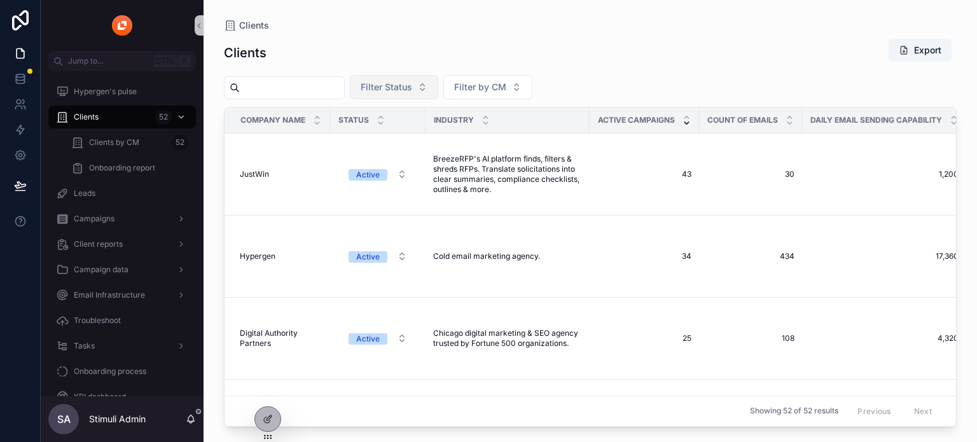
click at [411, 88] on span "Filter Status" at bounding box center [385, 87] width 51 height 13
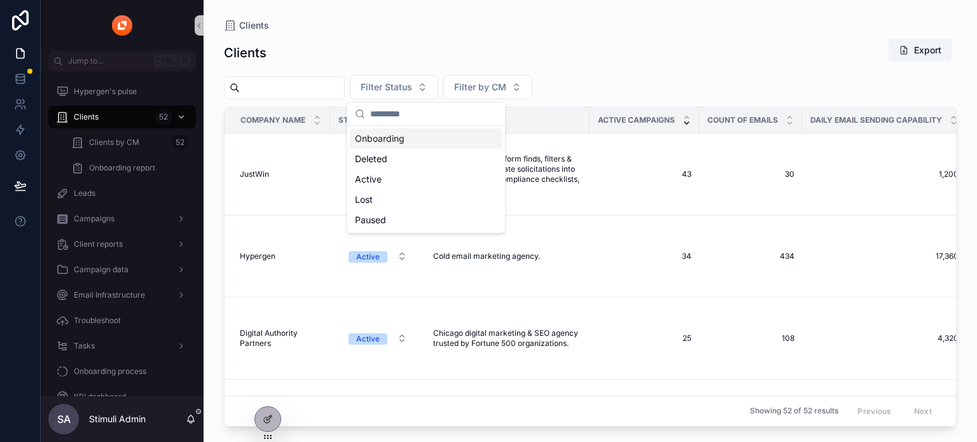
click at [411, 60] on div "Clients Export" at bounding box center [590, 52] width 732 height 29
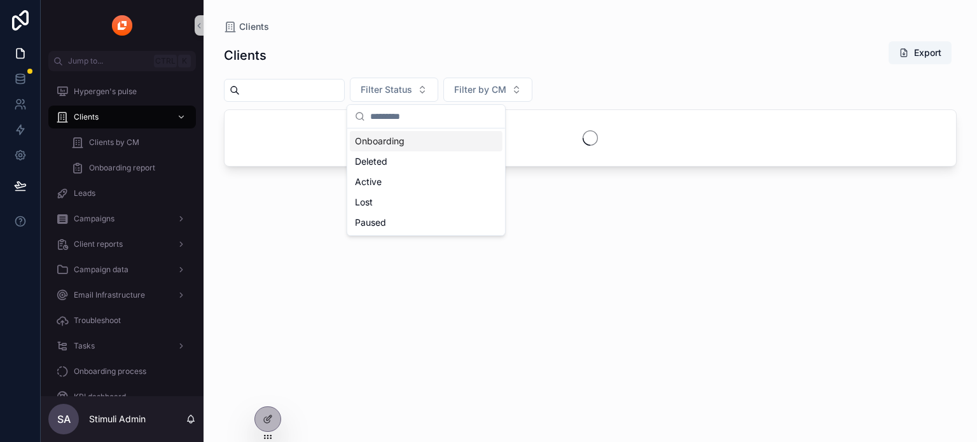
click at [421, 53] on div "Clients Export" at bounding box center [590, 55] width 732 height 29
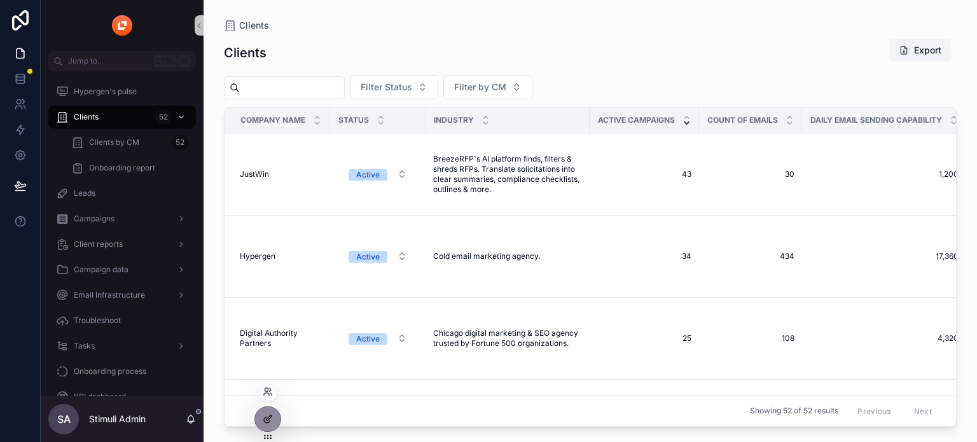
click at [269, 427] on div at bounding box center [267, 419] width 25 height 24
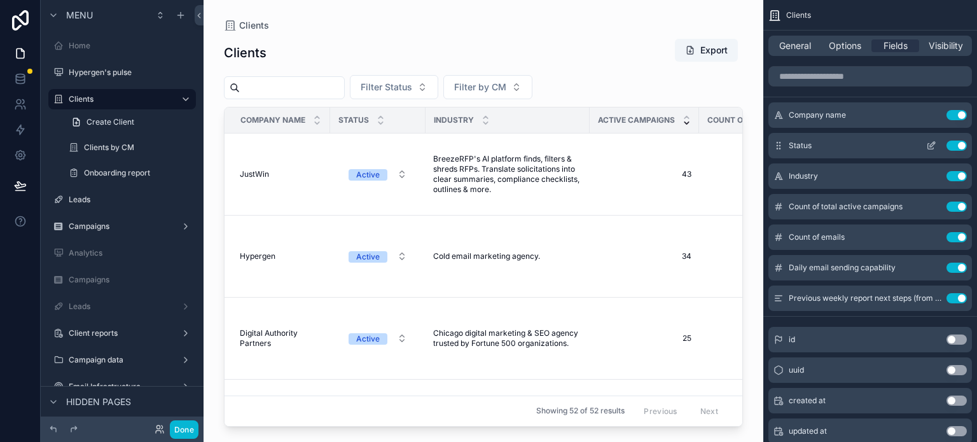
click at [928, 144] on icon "scrollable content" at bounding box center [931, 147] width 6 height 6
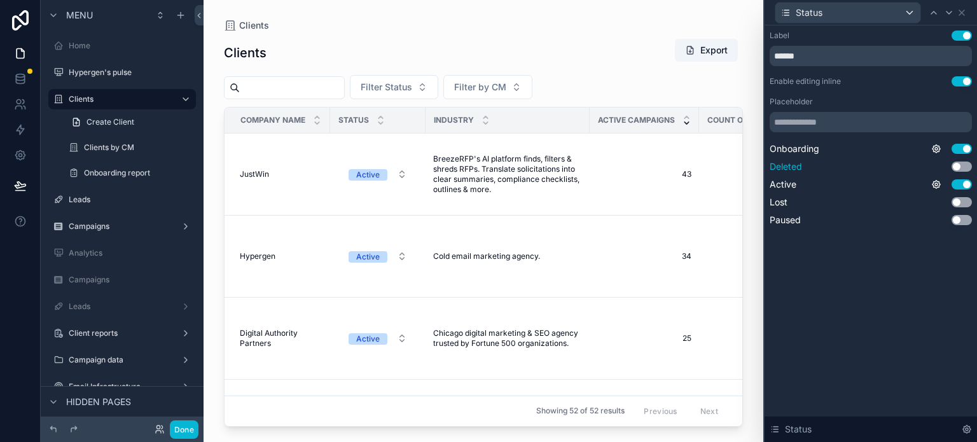
click at [963, 163] on button "Use setting" at bounding box center [961, 166] width 20 height 10
click at [966, 198] on button "Use setting" at bounding box center [961, 202] width 20 height 10
click at [959, 221] on button "Use setting" at bounding box center [961, 220] width 20 height 10
click at [959, 14] on icon at bounding box center [961, 12] width 5 height 5
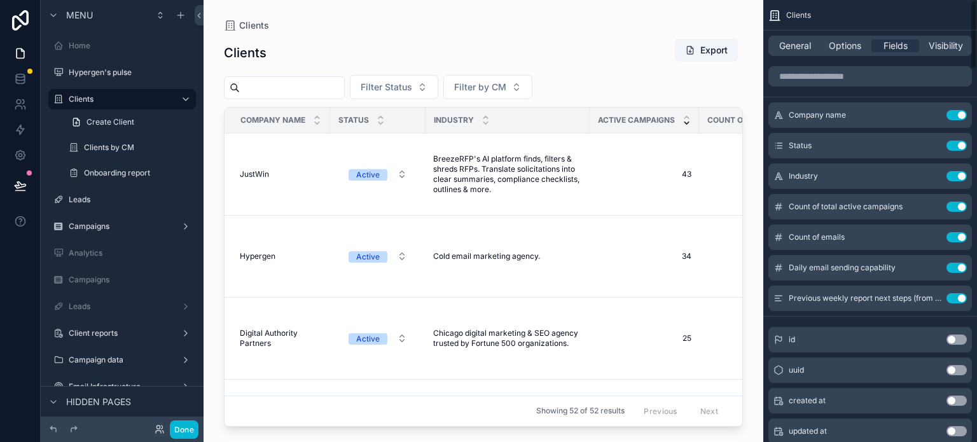
click at [838, 52] on div "General Options Fields Visibility" at bounding box center [869, 46] width 203 height 20
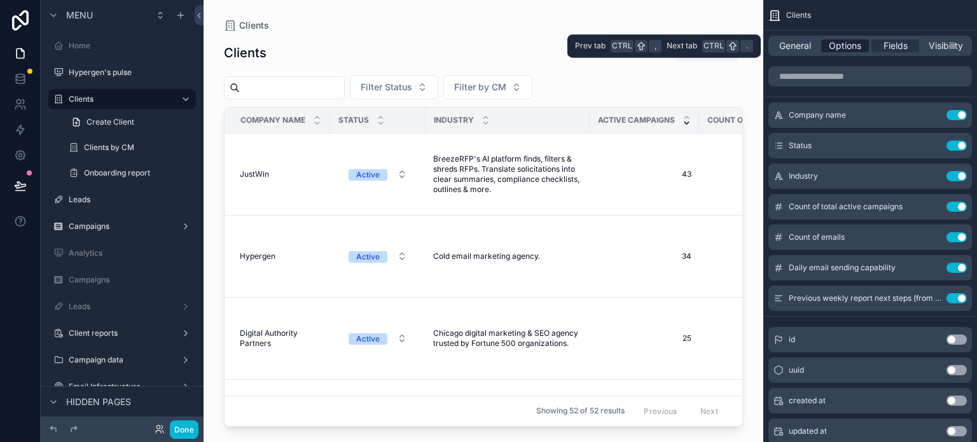
click at [841, 48] on span "Options" at bounding box center [844, 45] width 32 height 13
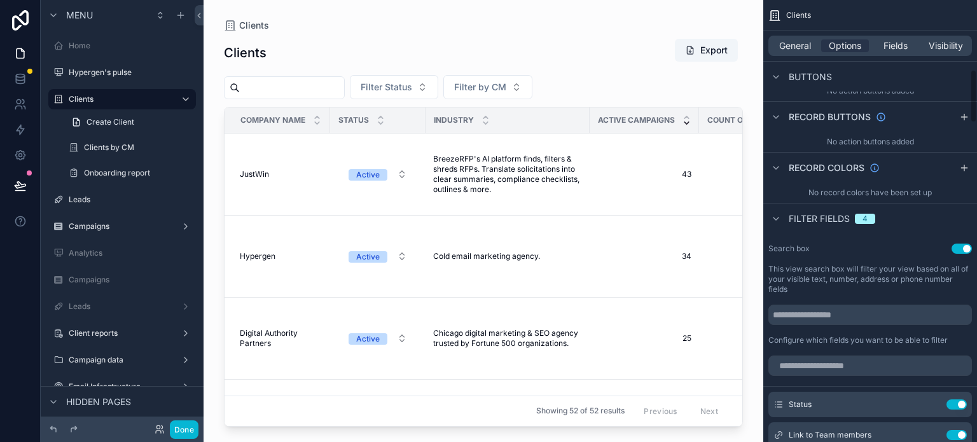
scroll to position [699, 0]
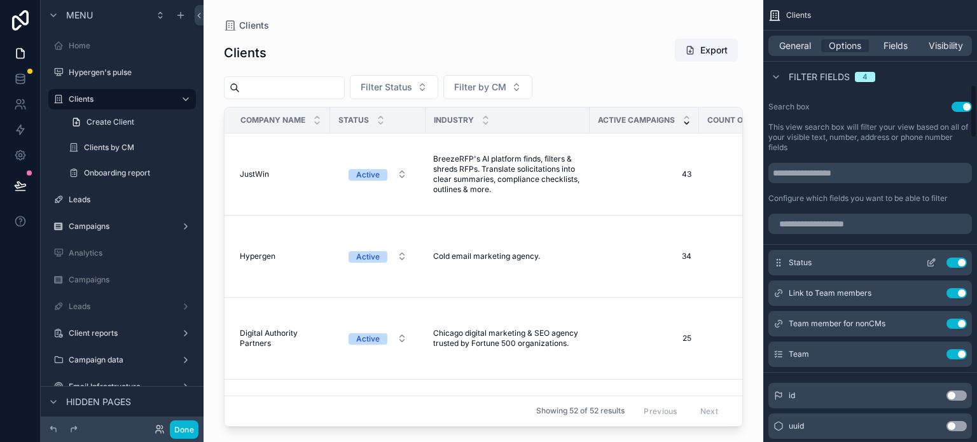
click at [931, 257] on icon "scrollable content" at bounding box center [931, 262] width 10 height 10
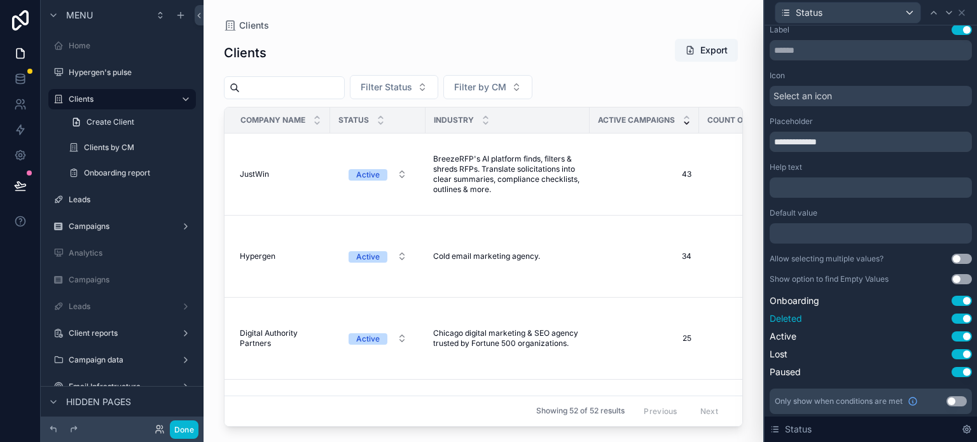
scroll to position [8, 0]
click at [952, 315] on button "Use setting" at bounding box center [961, 317] width 20 height 10
click at [955, 369] on button "Use setting" at bounding box center [961, 370] width 20 height 10
click at [953, 348] on button "Use setting" at bounding box center [961, 352] width 20 height 10
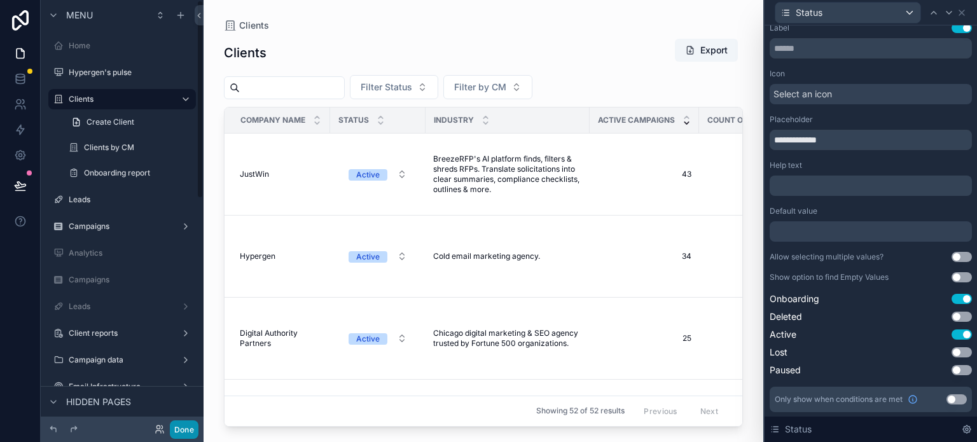
click at [181, 434] on button "Done" at bounding box center [184, 429] width 29 height 18
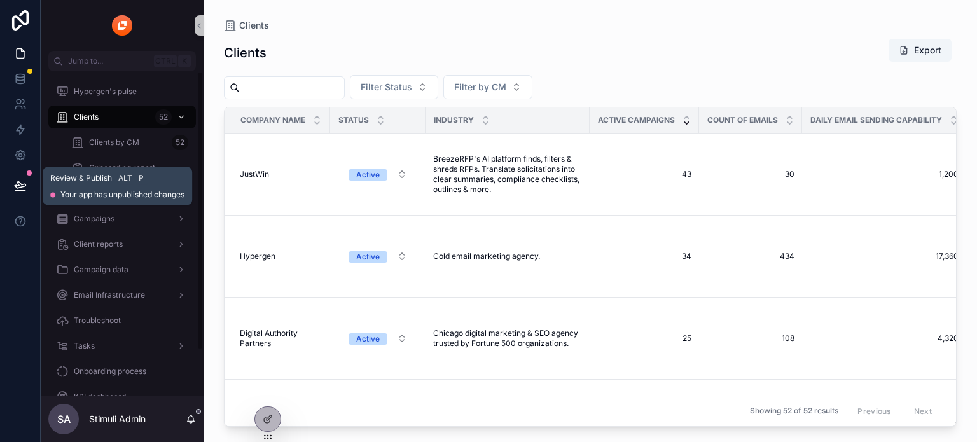
click at [18, 187] on icon at bounding box center [20, 185] width 13 height 13
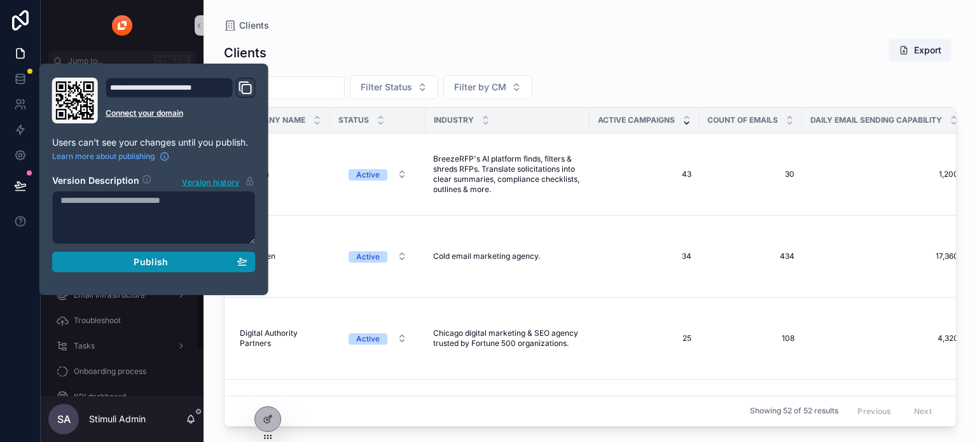
click at [139, 256] on span "Publish" at bounding box center [151, 261] width 34 height 11
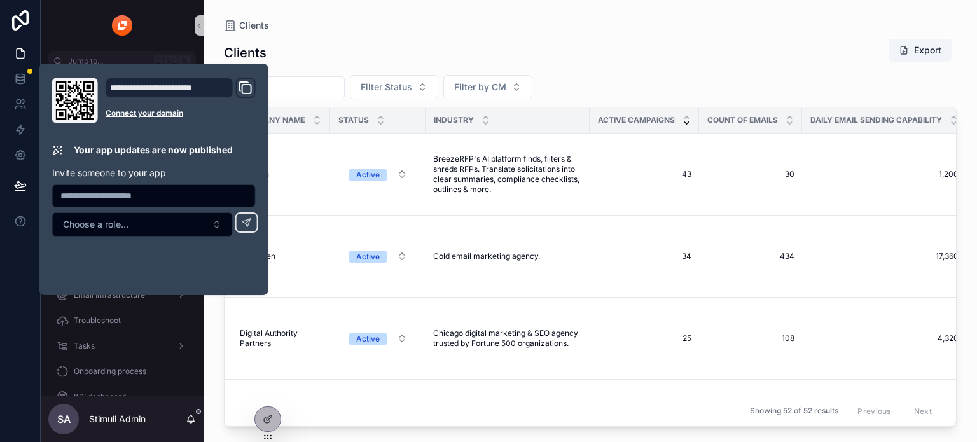
click at [303, 32] on div "Clients Export Filter Status Filter by CM Company name Status Industry Active c…" at bounding box center [590, 229] width 732 height 396
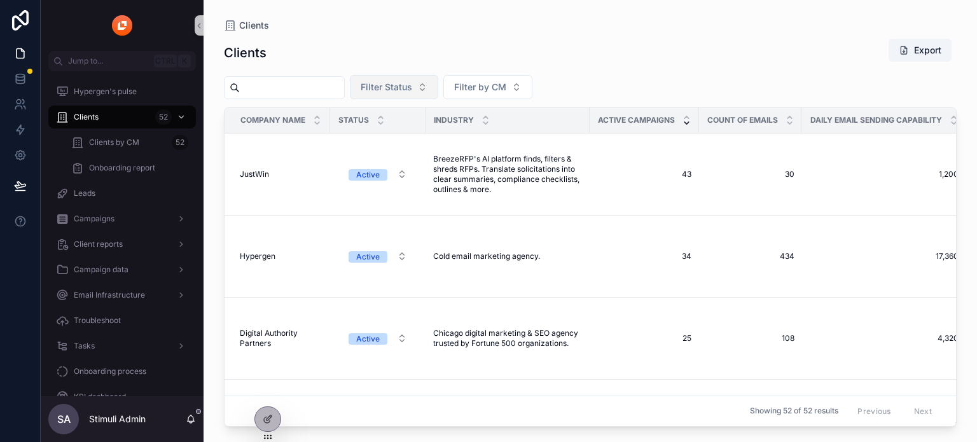
click at [438, 86] on button "Filter Status" at bounding box center [394, 87] width 88 height 24
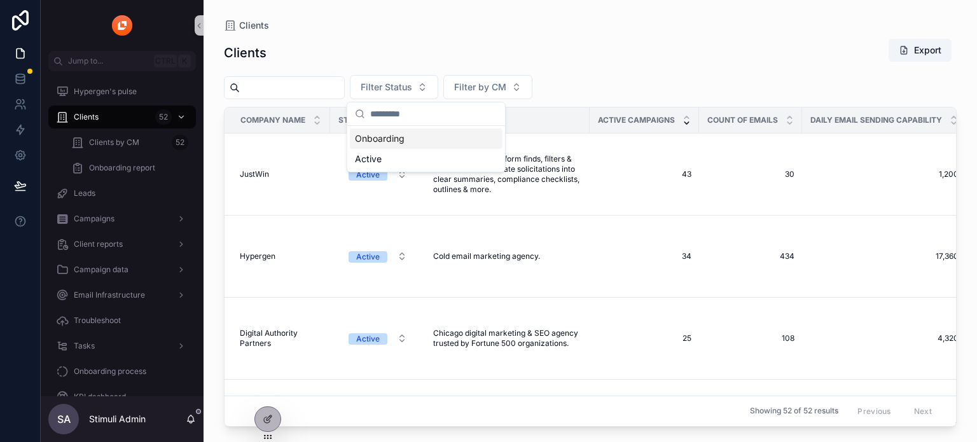
click at [510, 58] on div "Clients Export" at bounding box center [590, 52] width 732 height 29
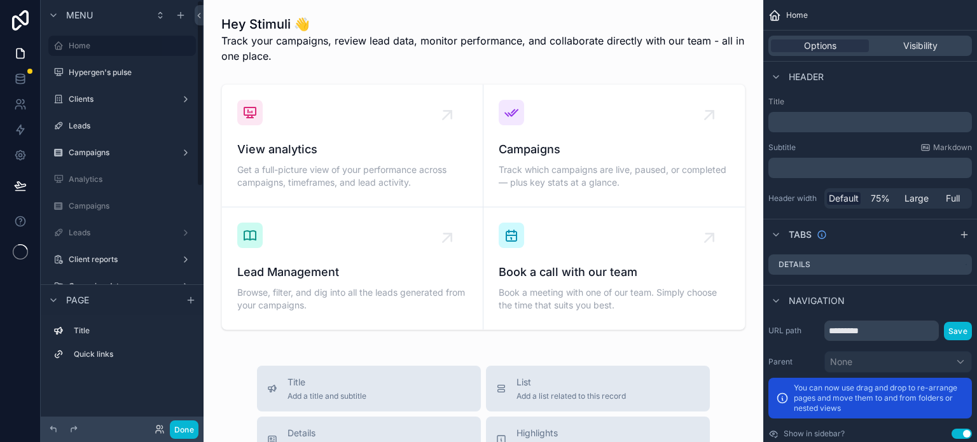
scroll to position [7, 0]
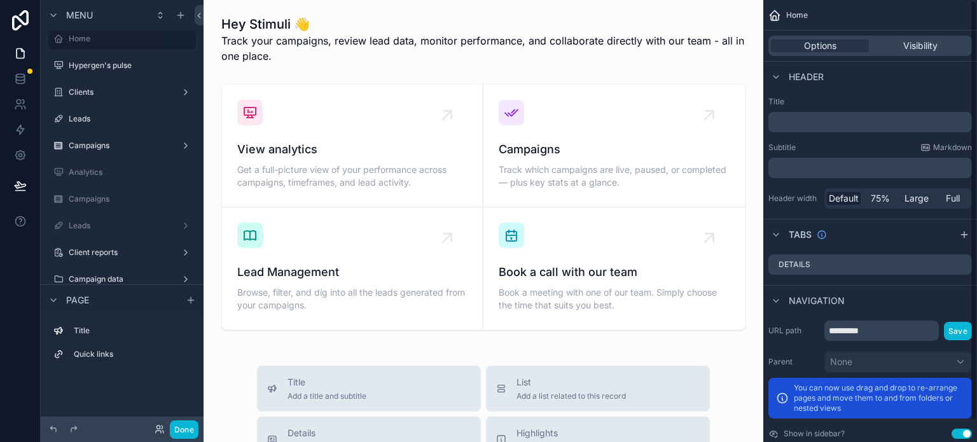
click at [893, 241] on div "Tabs" at bounding box center [870, 234] width 214 height 31
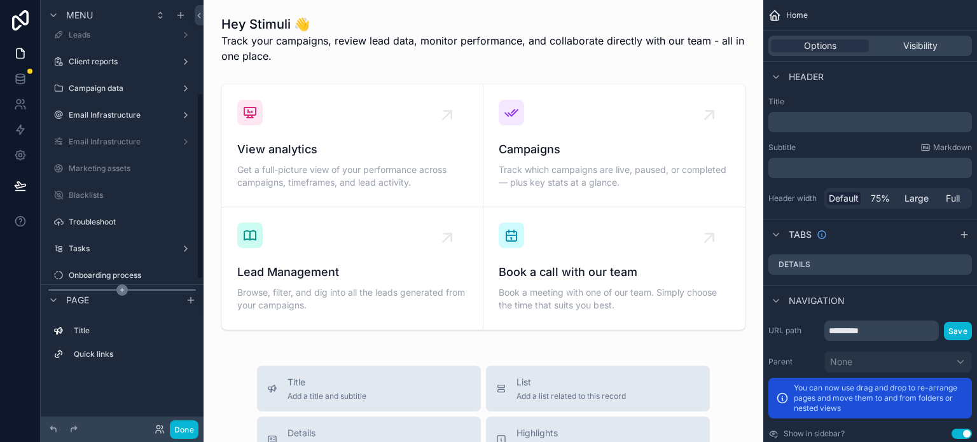
scroll to position [261, 0]
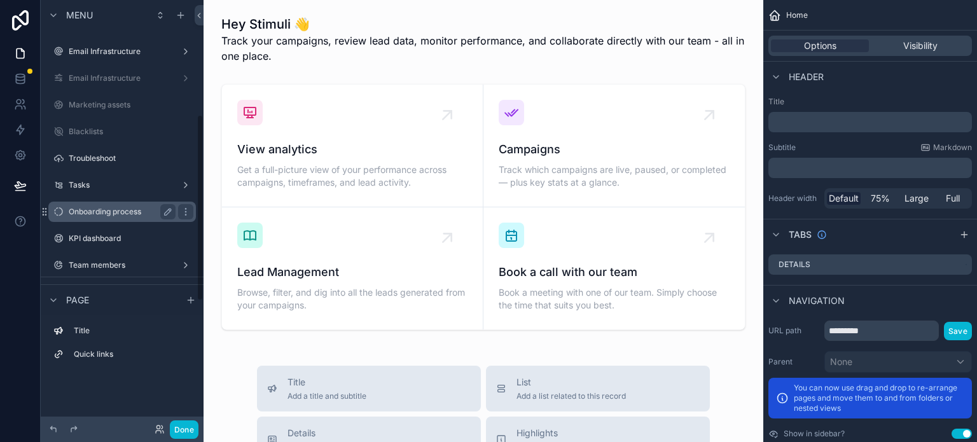
click at [100, 211] on label "Onboarding process" at bounding box center [120, 212] width 102 height 10
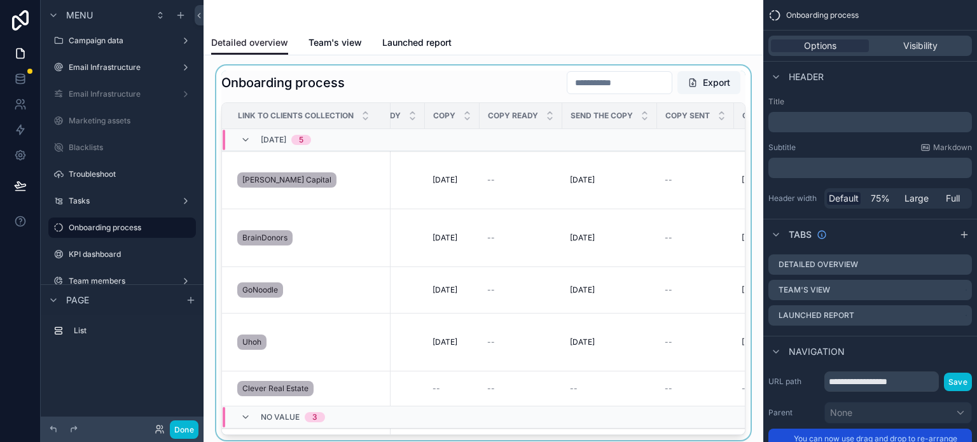
scroll to position [0, 388]
drag, startPoint x: 412, startPoint y: 429, endPoint x: 339, endPoint y: 427, distance: 72.5
click at [339, 427] on div "scrollable content" at bounding box center [483, 252] width 539 height 374
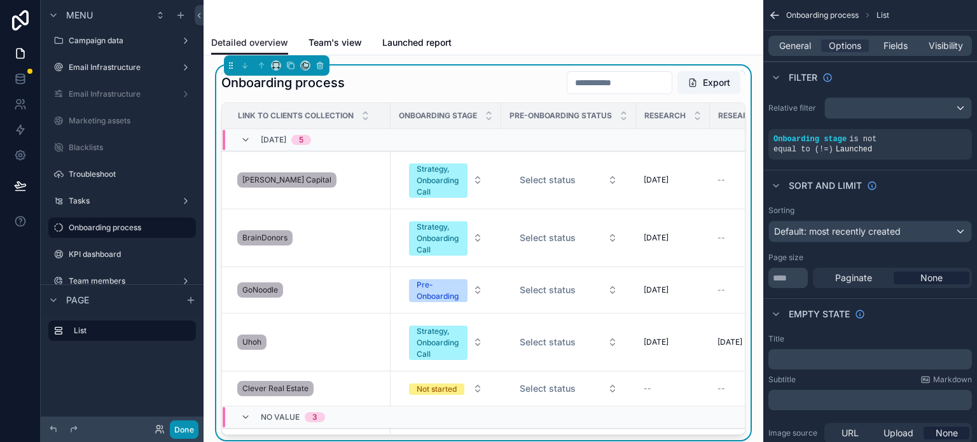
click at [182, 428] on button "Done" at bounding box center [184, 429] width 29 height 18
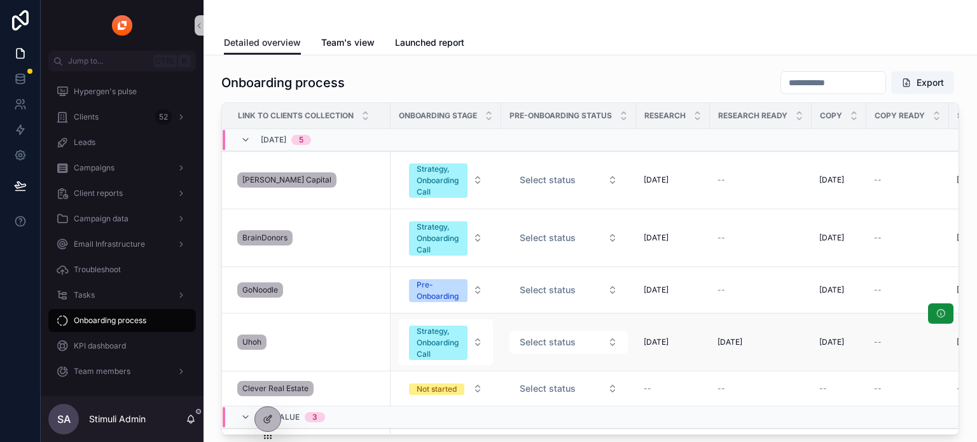
scroll to position [0, 0]
